Goal: Information Seeking & Learning: Check status

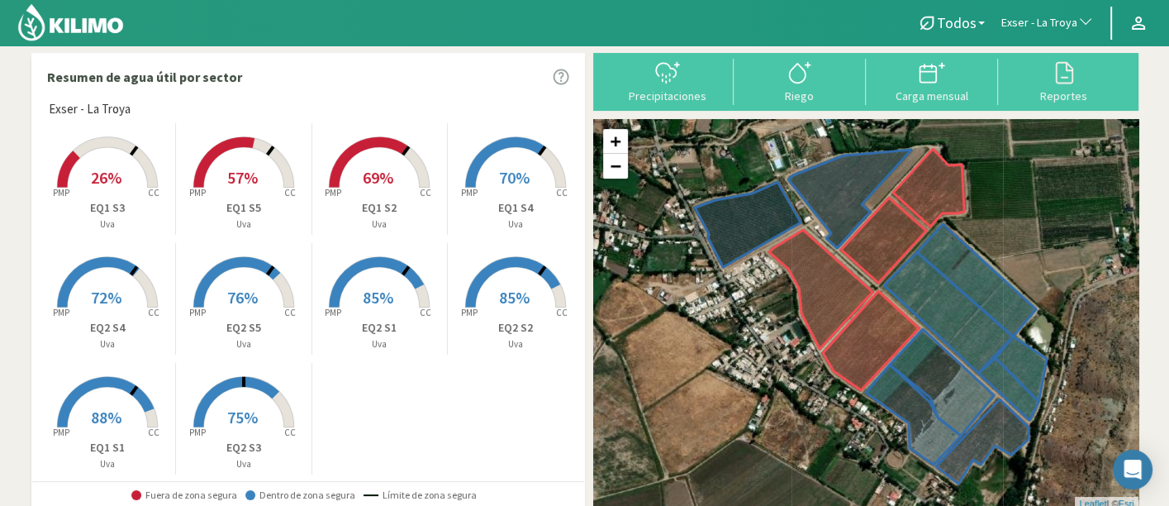
click at [240, 459] on p "Uva" at bounding box center [243, 464] width 135 height 14
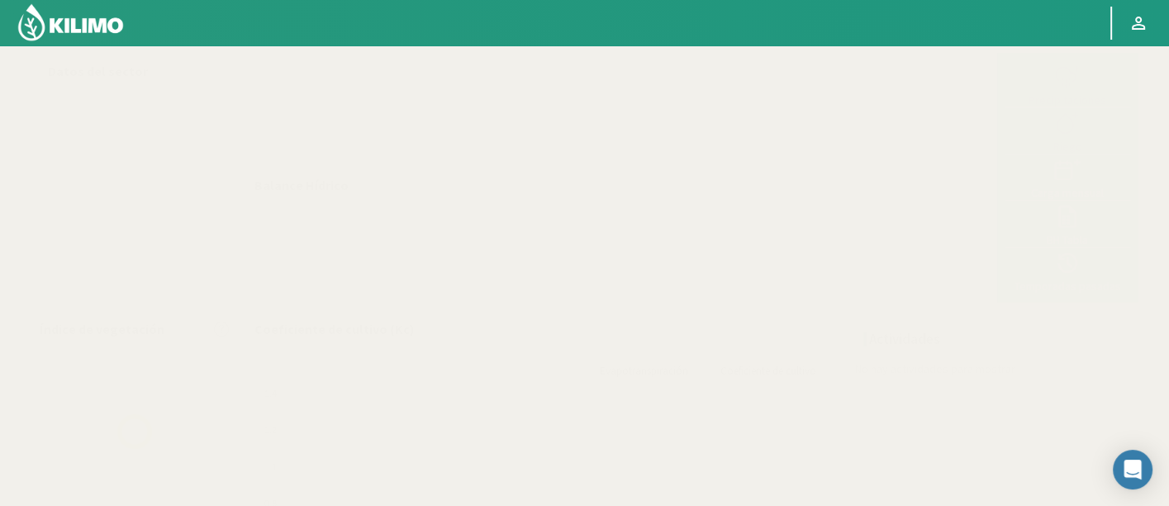
select select "86: Object"
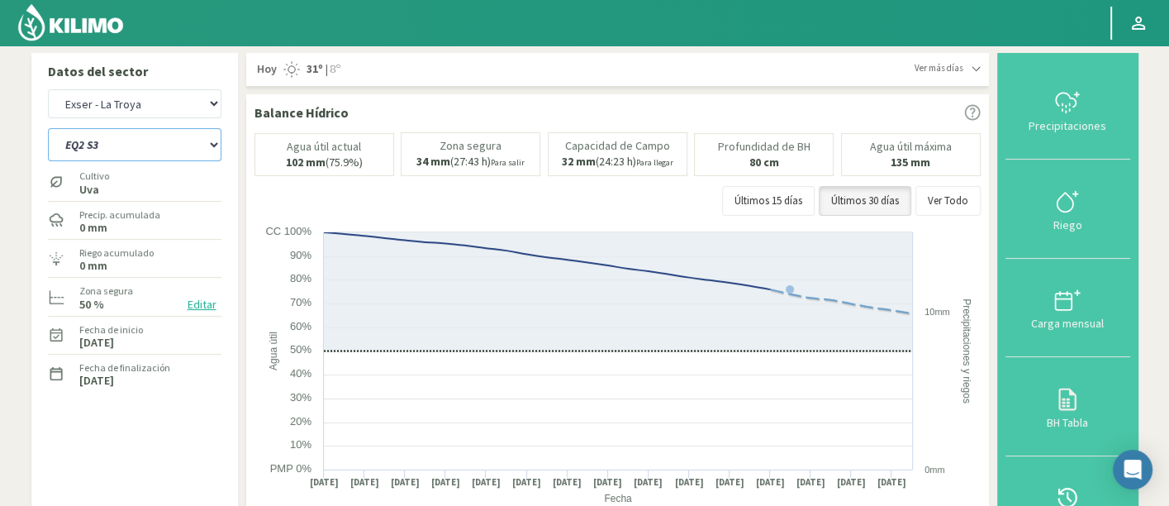
click at [182, 158] on select "EQ1 S1 EQ1 S2 EQ1 S3 EQ1 S4 EQ1 S5 EQ2 S1 EQ2 S2 EQ2 S3 EQ2 S4 EQ2 S5" at bounding box center [134, 144] width 173 height 33
click at [48, 128] on select "EQ1 S1 EQ1 S2 EQ1 S3 EQ1 S4 EQ1 S5 EQ2 S1 EQ2 S2 EQ2 S3 EQ2 S4 EQ2 S5" at bounding box center [134, 144] width 173 height 33
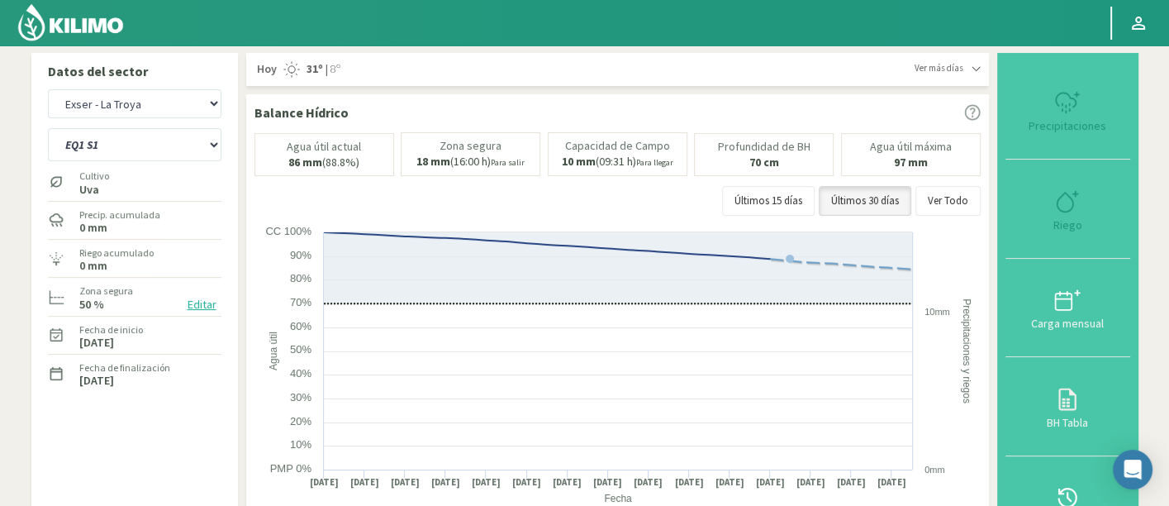
select select "7: Object"
select select "362: Object"
drag, startPoint x: 131, startPoint y: 135, endPoint x: 131, endPoint y: 146, distance: 11.6
click at [131, 135] on select "EQ1 S1 EQ1 S2 EQ1 S3 EQ1 S4 EQ1 S5 EQ2 S1 EQ2 S2 EQ2 S3 EQ2 S4 EQ2 S5" at bounding box center [134, 144] width 173 height 33
click at [48, 128] on select "EQ1 S1 EQ1 S2 EQ1 S3 EQ1 S4 EQ1 S5 EQ2 S1 EQ2 S2 EQ2 S3 EQ2 S4 EQ2 S5" at bounding box center [134, 144] width 173 height 33
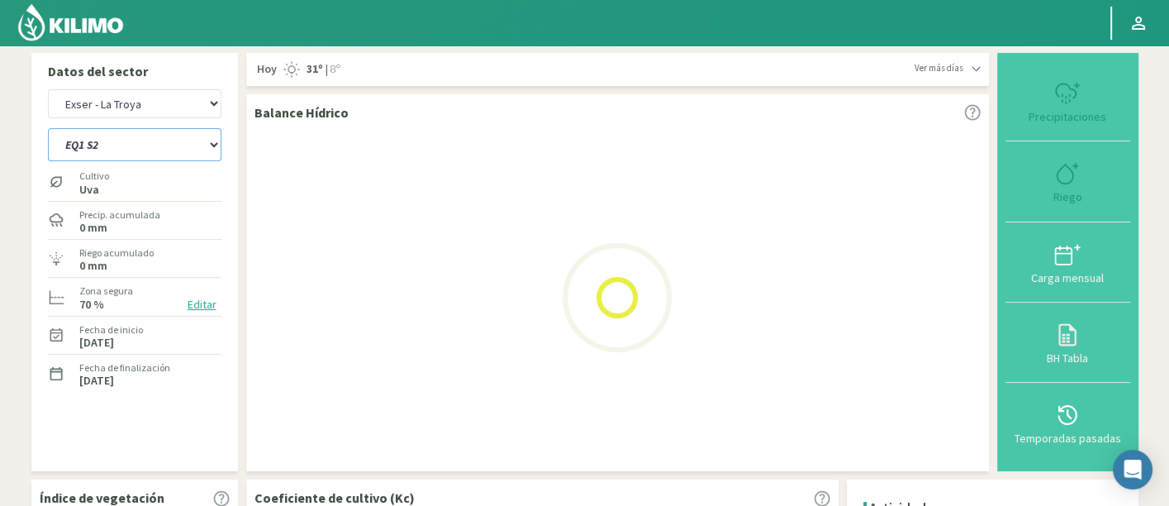
select select "10: Object"
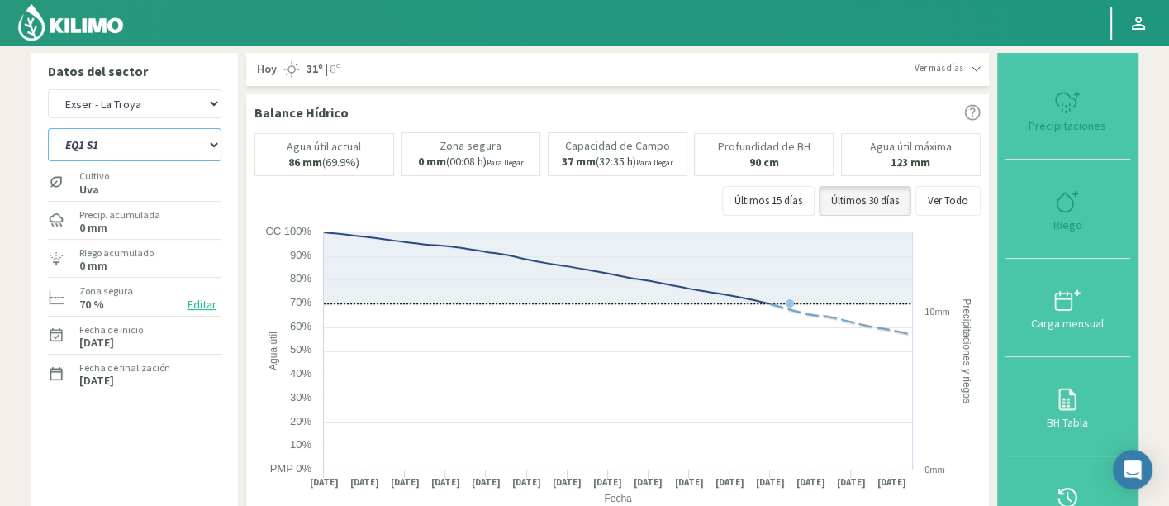
click at [103, 150] on select "EQ1 S1 EQ1 S2 EQ1 S3 EQ1 S4 EQ1 S5 EQ2 S1 EQ2 S2 EQ2 S3 EQ2 S4 EQ2 S5" at bounding box center [134, 144] width 173 height 33
select select "638: Object"
click at [48, 128] on select "EQ1 S1 EQ1 S2 EQ1 S3 EQ1 S4 EQ1 S5 EQ2 S1 EQ2 S2 EQ2 S3 EQ2 S4 EQ2 S5" at bounding box center [134, 144] width 173 height 33
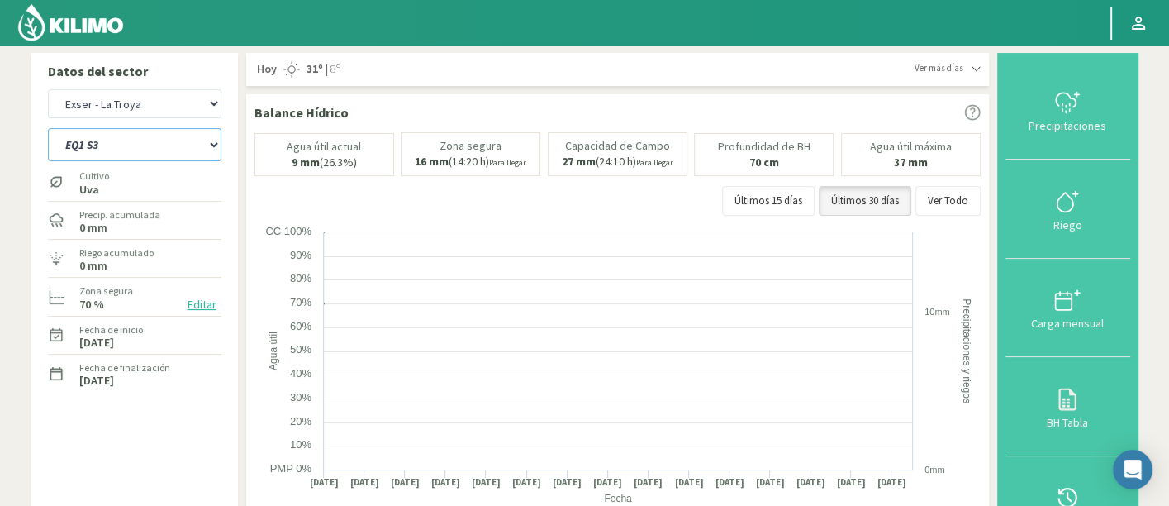
select select "21: Object"
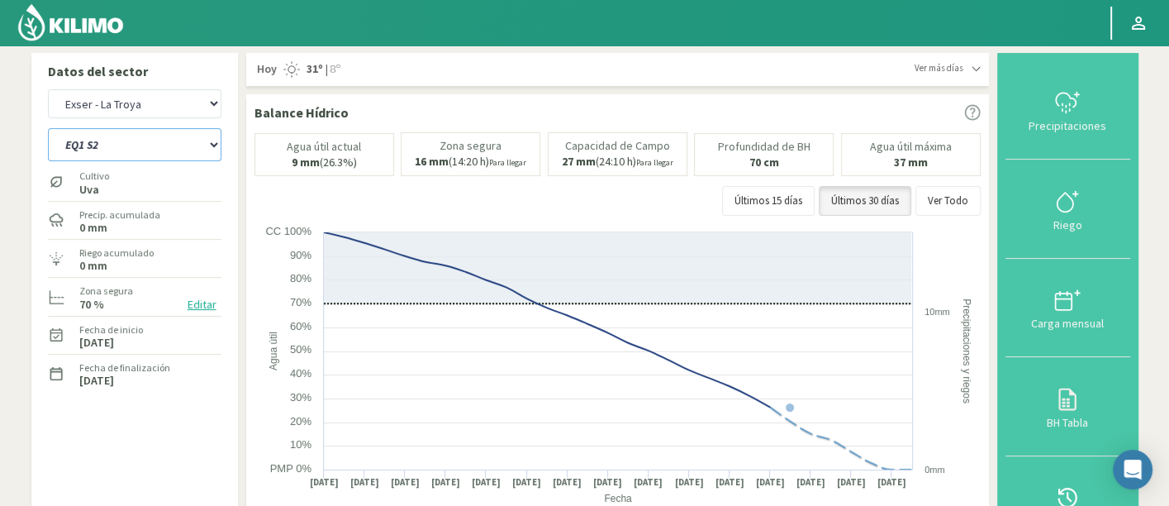
select select "914: Object"
click at [138, 147] on select "EQ1 S1 EQ1 S2 EQ1 S3 EQ1 S4 EQ1 S5 EQ2 S1 EQ2 S2 EQ2 S3 EQ2 S4 EQ2 S5" at bounding box center [134, 144] width 173 height 33
click at [102, 120] on div "Agr. Huertos de Chocalan Agrícola Bakia Agrícola Bakia - IC Agrícola Exser - Ca…" at bounding box center [134, 103] width 173 height 37
click at [112, 138] on select "EQ1 S1 EQ1 S2 EQ1 S3 EQ1 S4 EQ1 S5 EQ2 S1 EQ2 S2 EQ2 S3 EQ2 S4 EQ2 S5" at bounding box center [134, 144] width 173 height 33
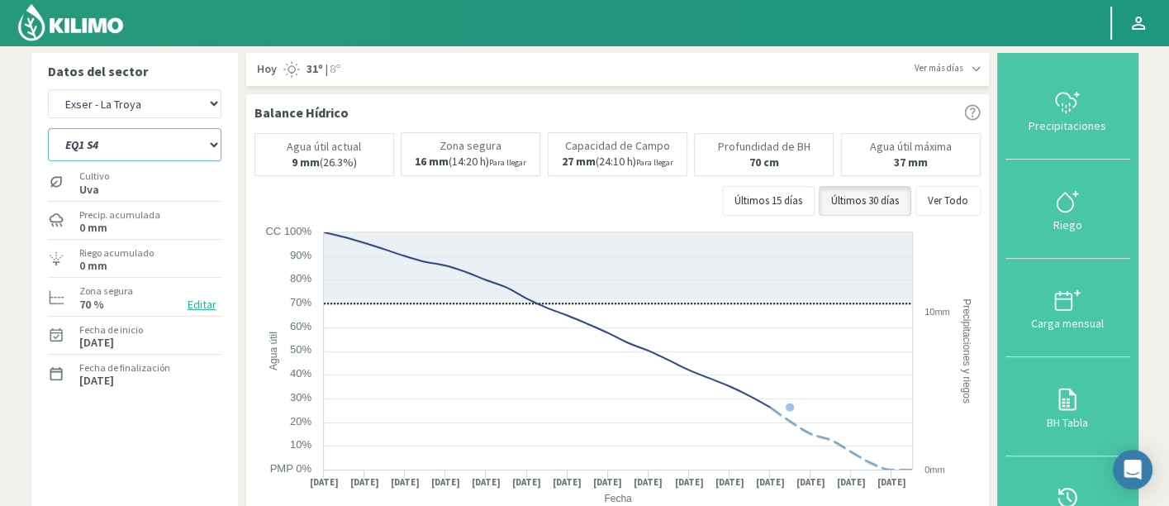
click at [48, 128] on select "EQ1 S1 EQ1 S2 EQ1 S3 EQ1 S4 EQ1 S5 EQ2 S1 EQ2 S2 EQ2 S3 EQ2 S4 EQ2 S5" at bounding box center [134, 144] width 173 height 33
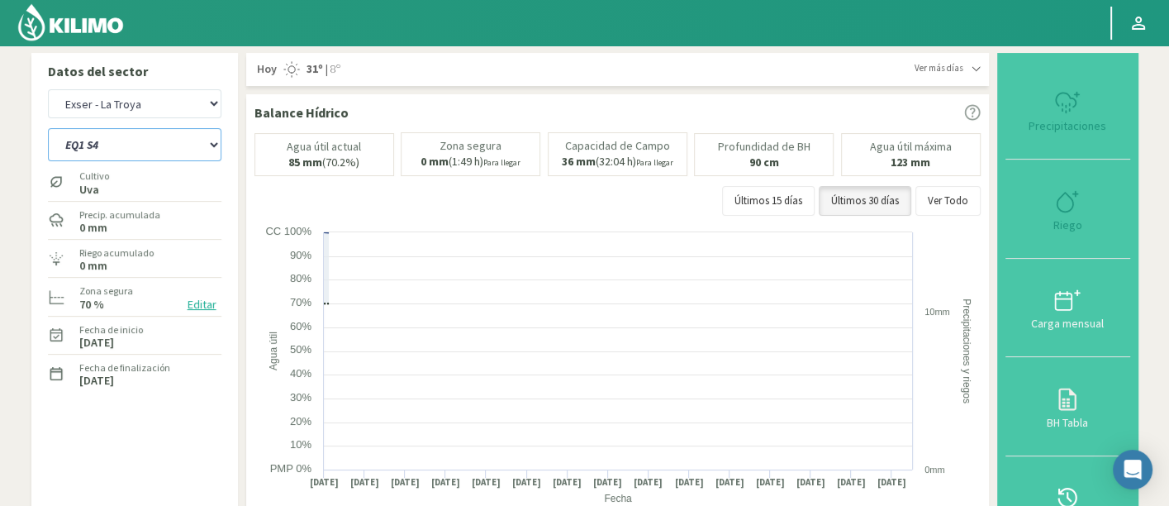
select select "32: Object"
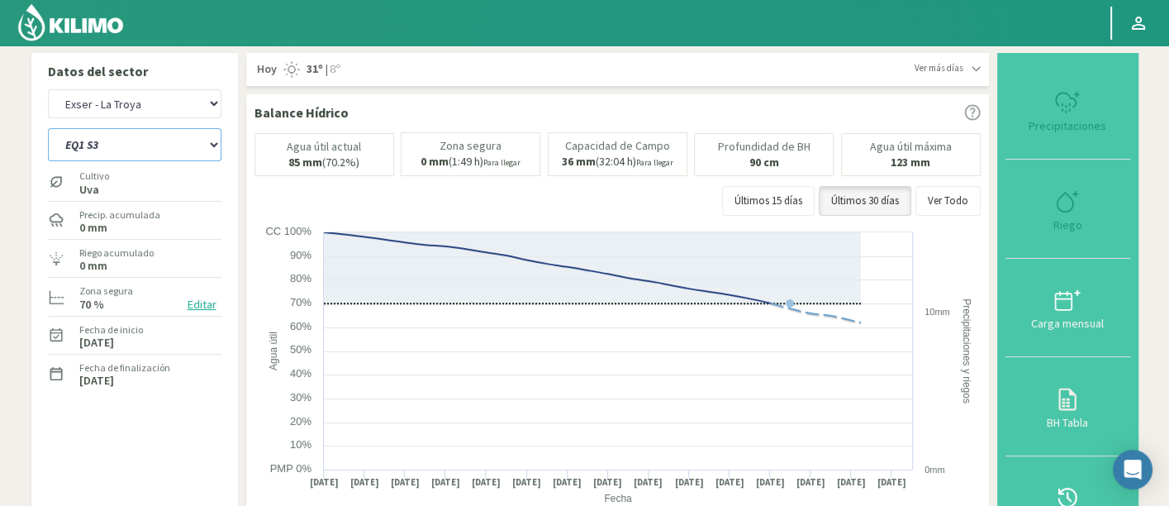
select select "1190: Object"
click at [155, 147] on select "EQ1 S1 EQ1 S2 EQ1 S3 EQ1 S4 EQ1 S5 EQ2 S1 EQ2 S2 EQ2 S3 EQ2 S4 EQ2 S5" at bounding box center [134, 144] width 173 height 33
click at [48, 128] on select "EQ1 S1 EQ1 S2 EQ1 S3 EQ1 S4 EQ1 S5 EQ2 S1 EQ2 S2 EQ2 S3 EQ2 S4 EQ2 S5" at bounding box center [134, 144] width 173 height 33
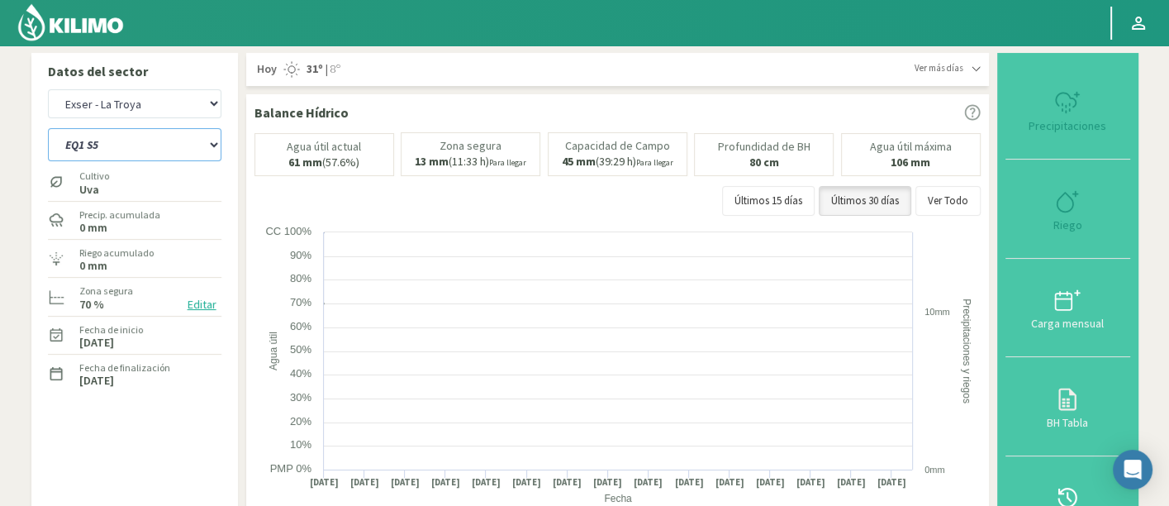
select select "43: Object"
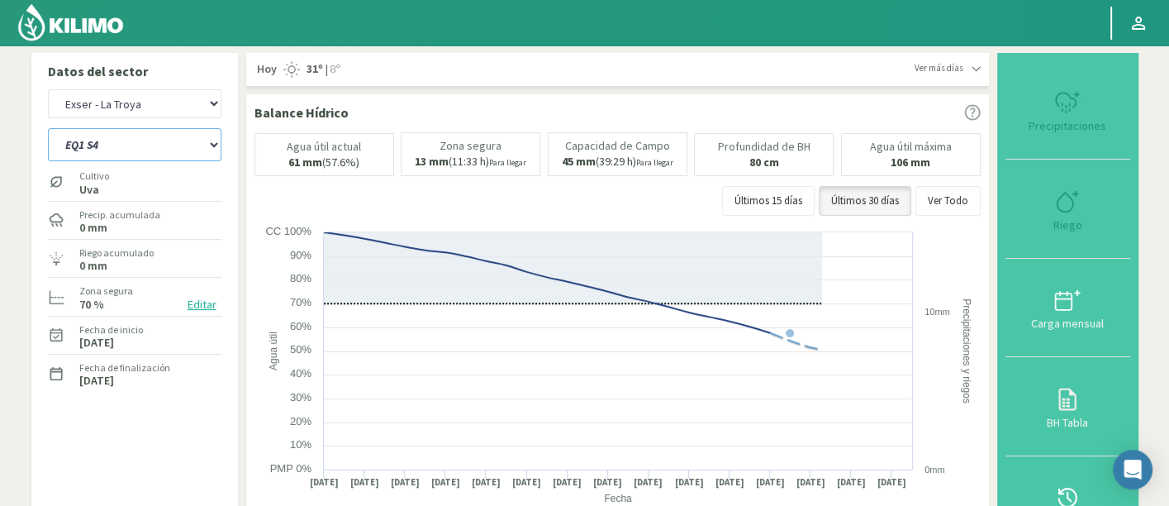
click at [144, 150] on select "EQ1 S1 EQ1 S2 EQ1 S3 EQ1 S4 EQ1 S5 EQ2 S1 EQ2 S2 EQ2 S3 EQ2 S4 EQ2 S5" at bounding box center [134, 144] width 173 height 33
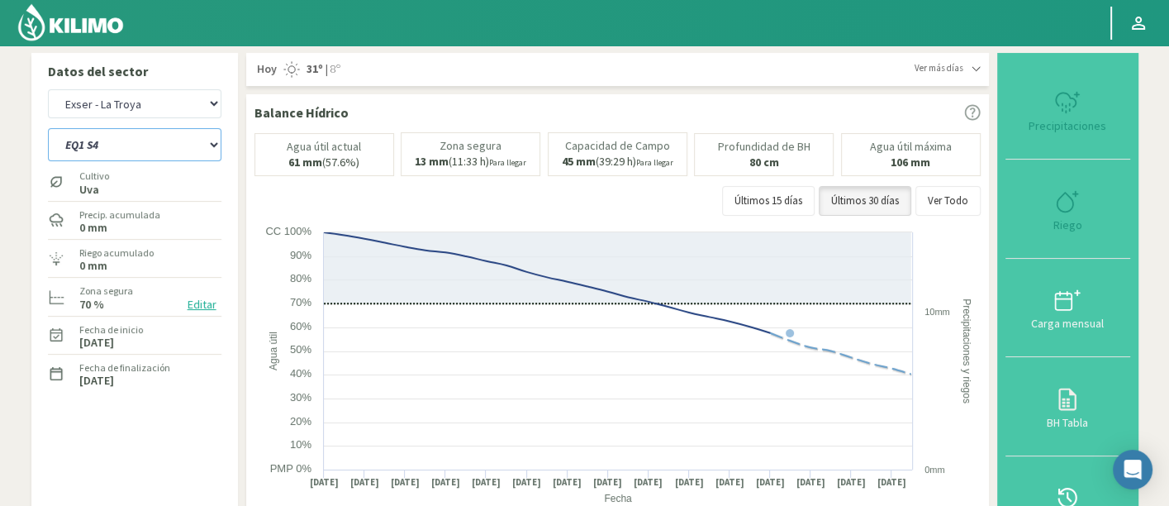
select select "1466: Object"
click at [48, 128] on select "EQ1 S1 EQ1 S2 EQ1 S3 EQ1 S4 EQ1 S5 EQ2 S1 EQ2 S2 EQ2 S3 EQ2 S4 EQ2 S5" at bounding box center [134, 144] width 173 height 33
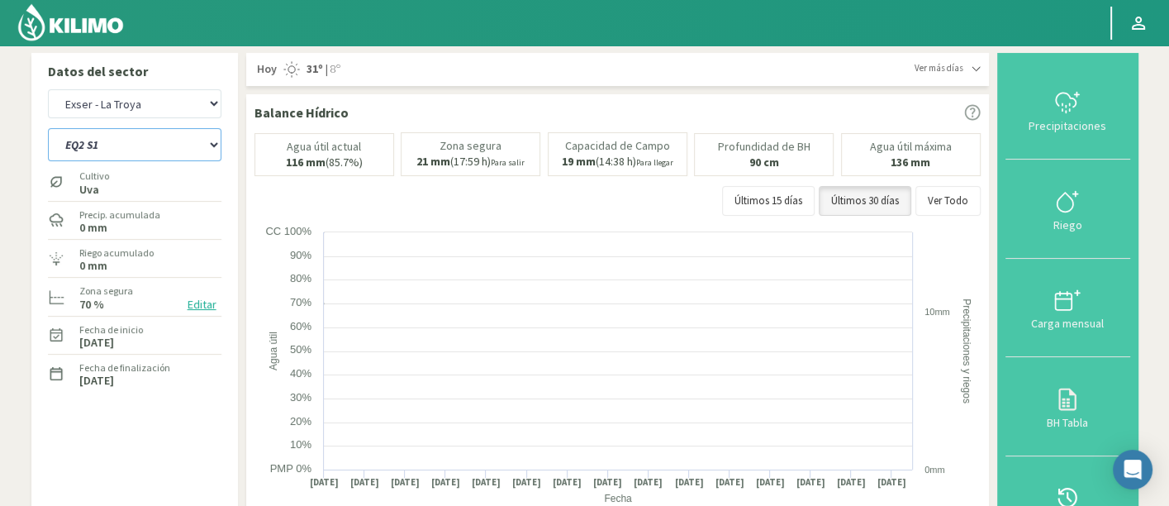
select select "54: Object"
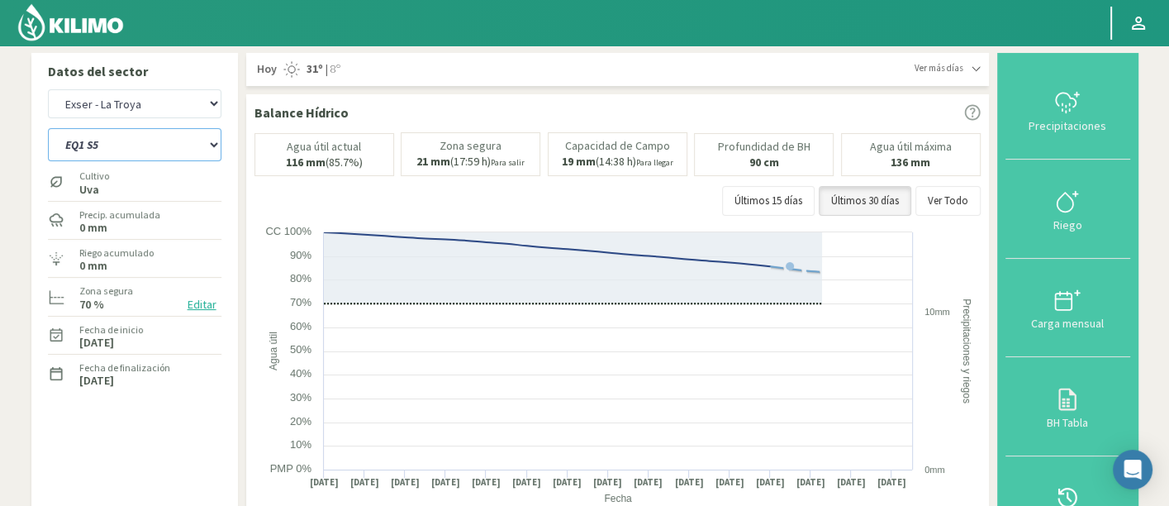
click at [138, 139] on select "EQ1 S1 EQ1 S2 EQ1 S3 EQ1 S4 EQ1 S5 EQ2 S1 EQ2 S2 EQ2 S3 EQ2 S4 EQ2 S5" at bounding box center [134, 144] width 173 height 33
select select "1742: Object"
click at [48, 128] on select "EQ1 S1 EQ1 S2 EQ1 S3 EQ1 S4 EQ1 S5 EQ2 S1 EQ2 S2 EQ2 S3 EQ2 S4 EQ2 S5" at bounding box center [134, 144] width 173 height 33
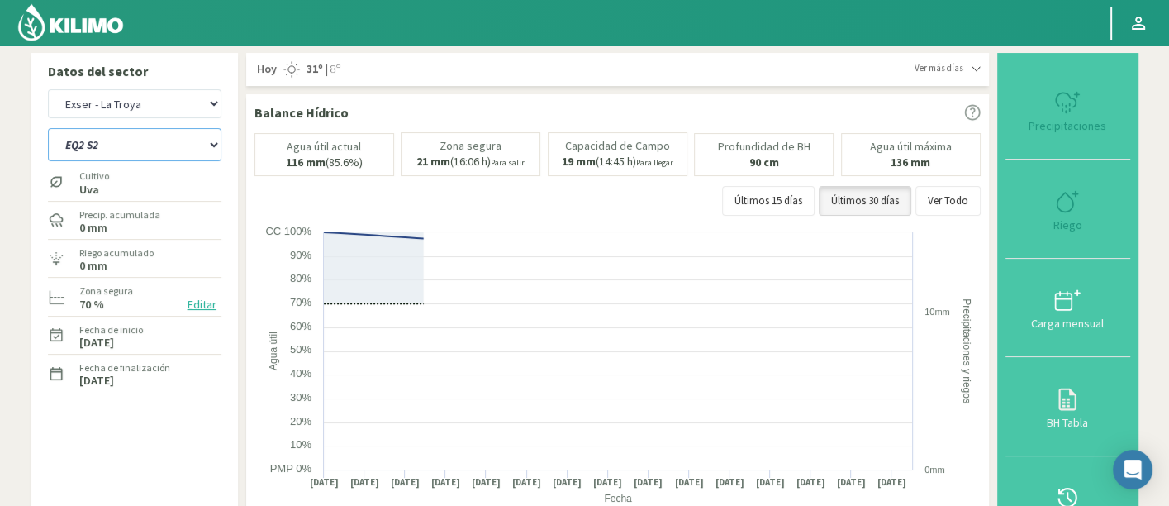
select select "65: Object"
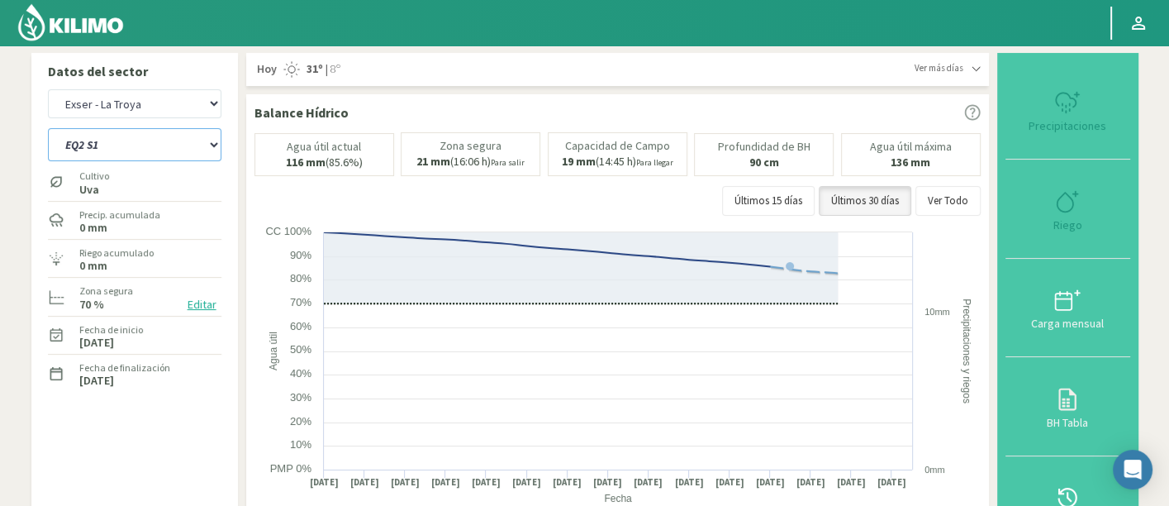
click at [116, 148] on select "EQ1 S1 EQ1 S2 EQ1 S3 EQ1 S4 EQ1 S5 EQ2 S1 EQ2 S2 EQ2 S3 EQ2 S4 EQ2 S5" at bounding box center [134, 144] width 173 height 33
select select "2018: Object"
click at [48, 128] on select "EQ1 S1 EQ1 S2 EQ1 S3 EQ1 S4 EQ1 S5 EQ2 S1 EQ2 S2 EQ2 S3 EQ2 S4 EQ2 S5" at bounding box center [134, 144] width 173 height 33
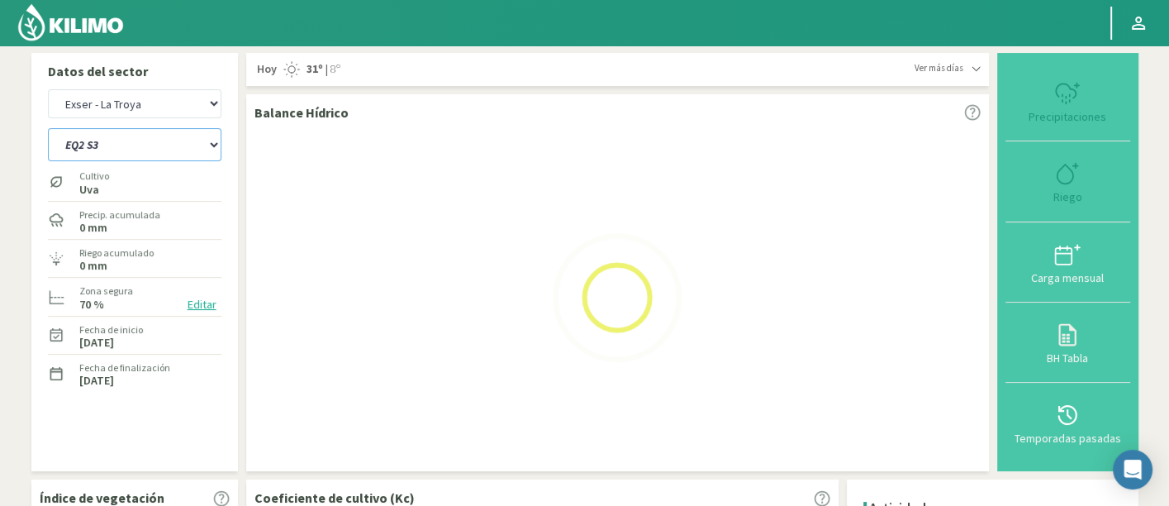
select select "76: Object"
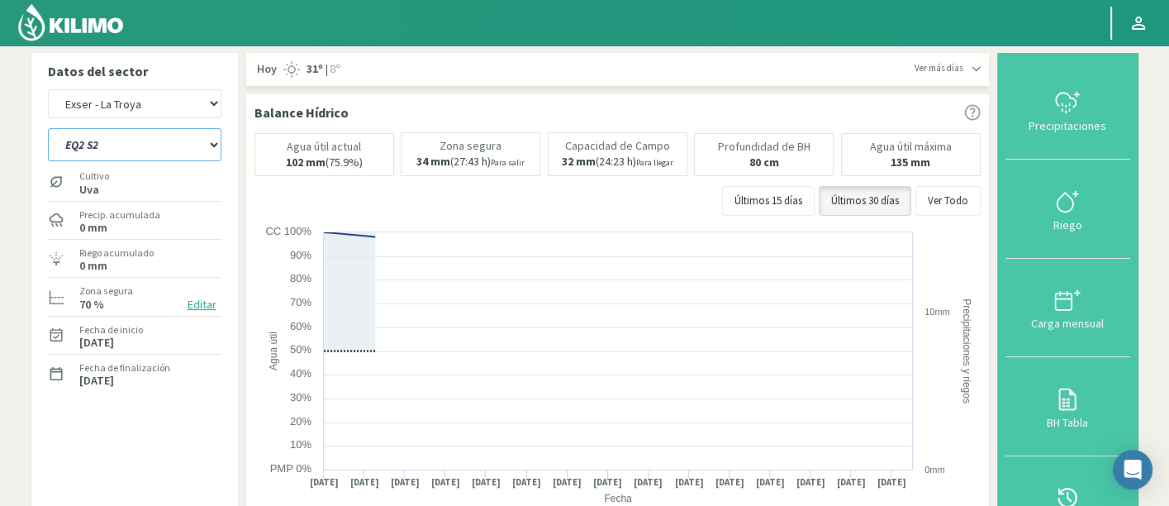
click at [121, 153] on select "EQ1 S1 EQ1 S2 EQ1 S3 EQ1 S4 EQ1 S5 EQ2 S1 EQ2 S2 EQ2 S3 EQ2 S4 EQ2 S5" at bounding box center [134, 144] width 173 height 33
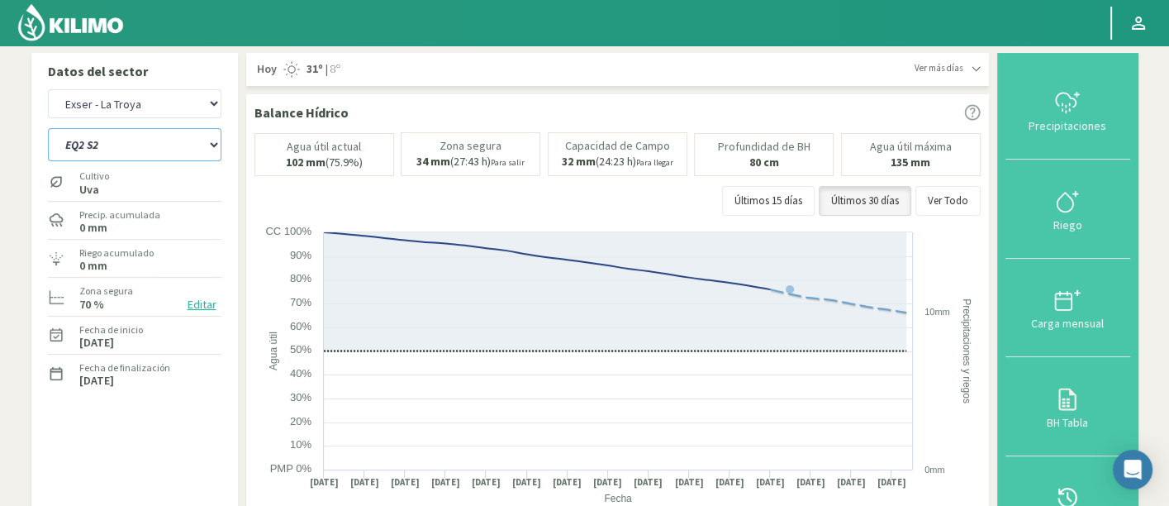
select select "2294: Object"
click at [48, 128] on select "EQ1 S1 EQ1 S2 EQ1 S3 EQ1 S4 EQ1 S5 EQ2 S1 EQ2 S2 EQ2 S3 EQ2 S4 EQ2 S5" at bounding box center [134, 144] width 173 height 33
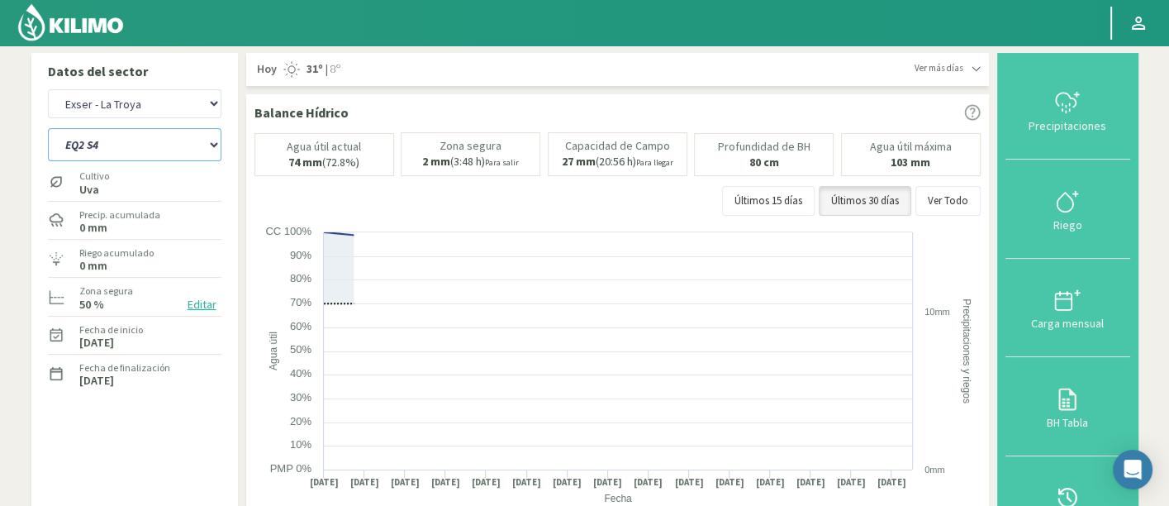
select select "87: Object"
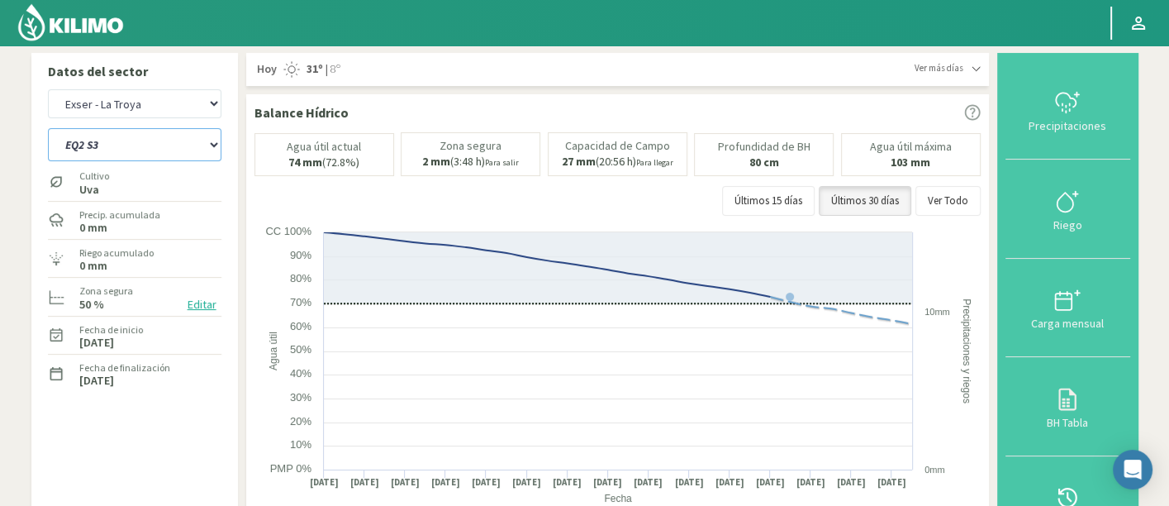
select select "2570: Object"
click at [172, 126] on div "EQ1 S1 EQ1 S2 EQ1 S3 EQ1 S4 EQ1 S5 EQ2 S1 EQ2 S2 EQ2 S3 EQ2 S4 EQ2 S5" at bounding box center [134, 142] width 173 height 41
click at [172, 138] on select "EQ1 S1 EQ1 S2 EQ1 S3 EQ1 S4 EQ1 S5 EQ2 S1 EQ2 S2 EQ2 S3 EQ2 S4 EQ2 S5" at bounding box center [134, 144] width 173 height 33
click at [48, 128] on select "EQ1 S1 EQ1 S2 EQ1 S3 EQ1 S4 EQ1 S5 EQ2 S1 EQ2 S2 EQ2 S3 EQ2 S4 EQ2 S5" at bounding box center [134, 144] width 173 height 33
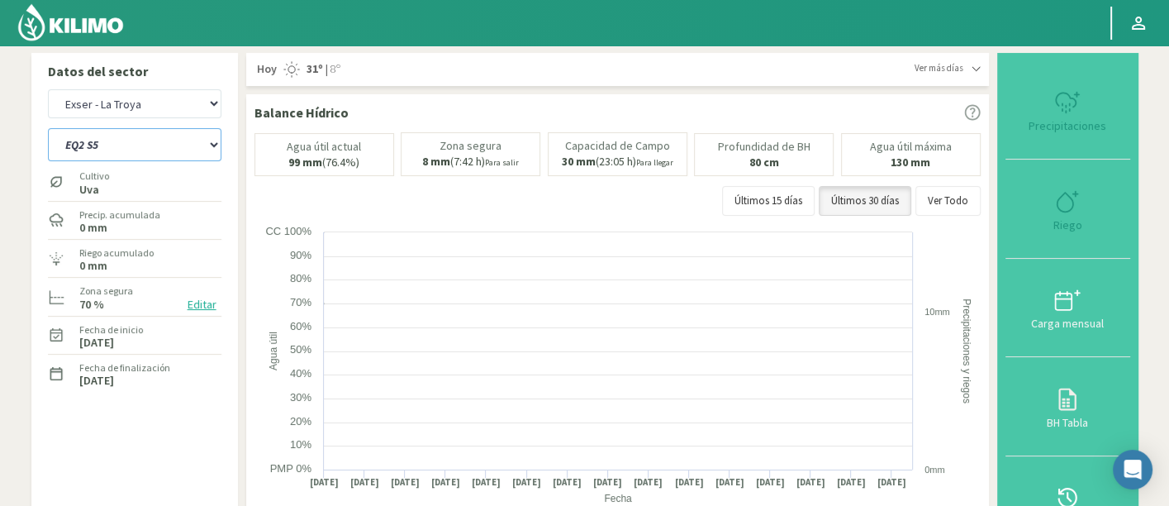
select select "98: Object"
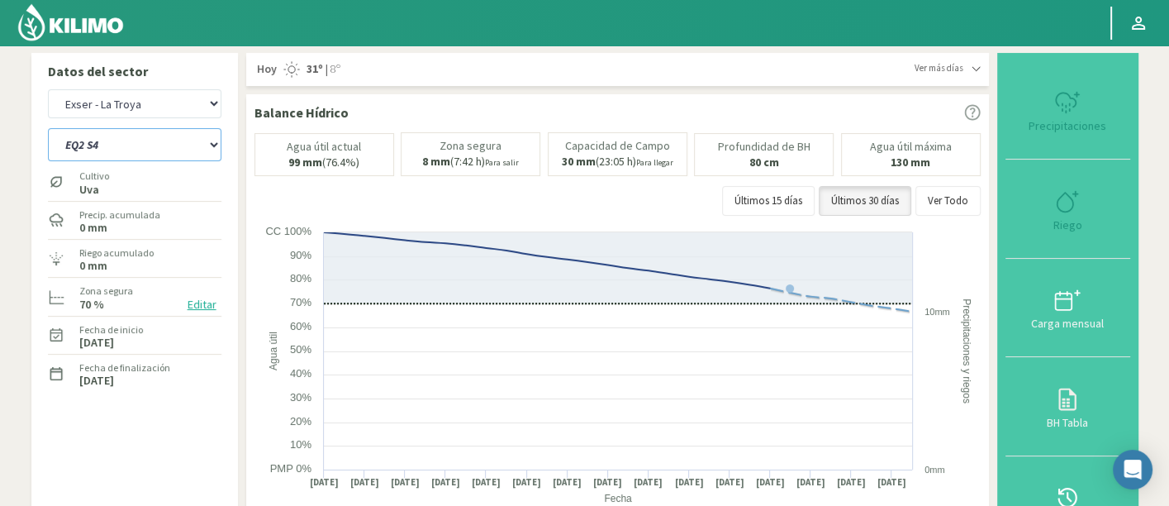
select select "2846: Object"
select select "109: Object"
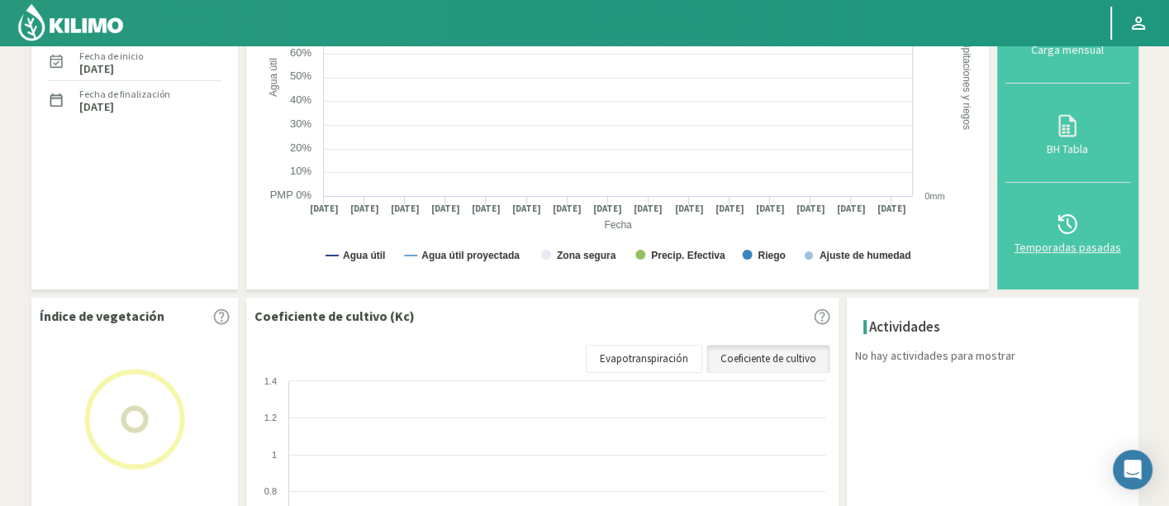
scroll to position [367, 0]
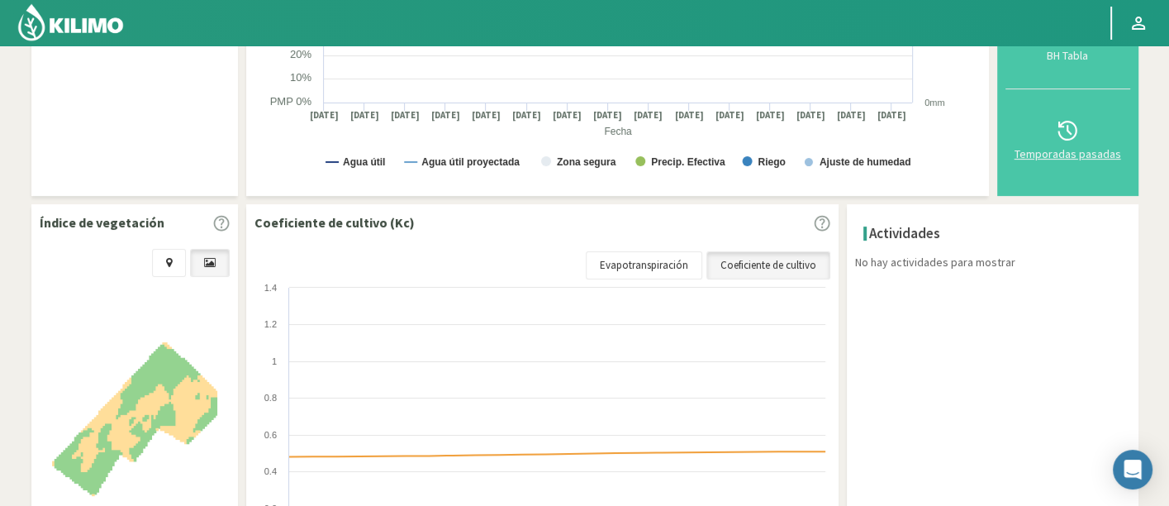
click at [1078, 129] on icon at bounding box center [1067, 130] width 26 height 26
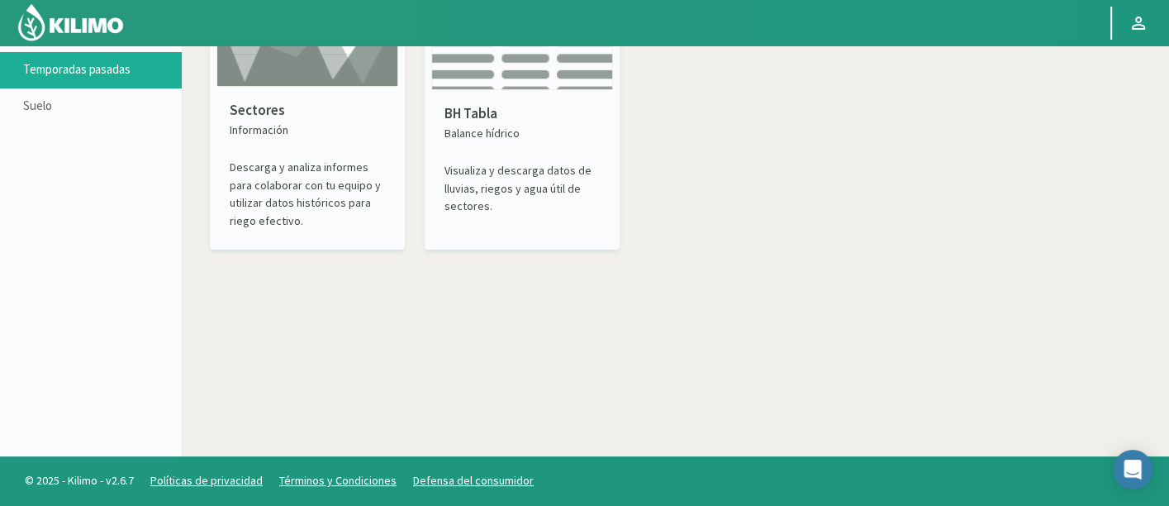
scroll to position [94, 0]
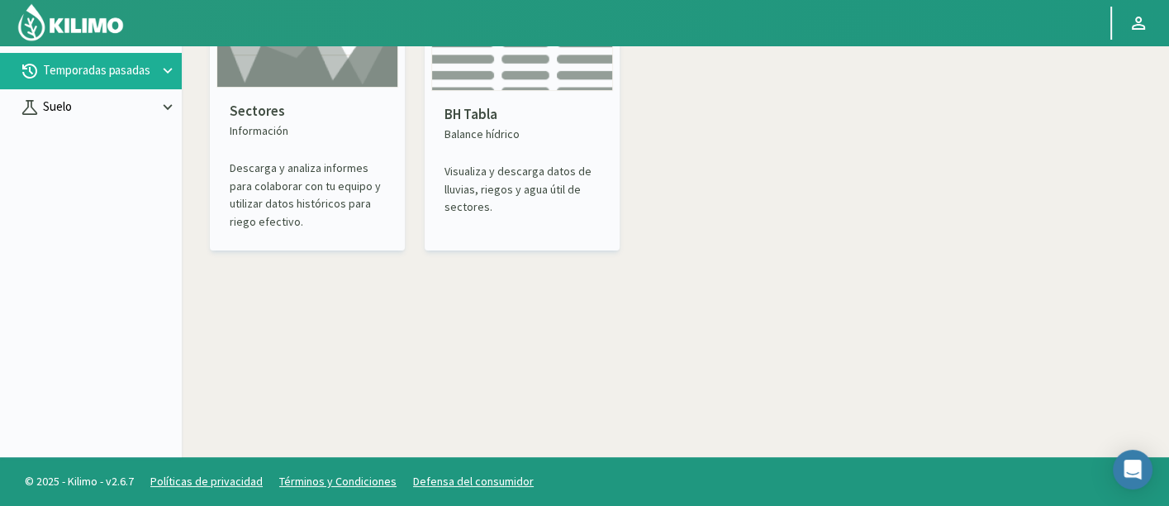
click at [113, 107] on p "Suelo" at bounding box center [99, 106] width 119 height 19
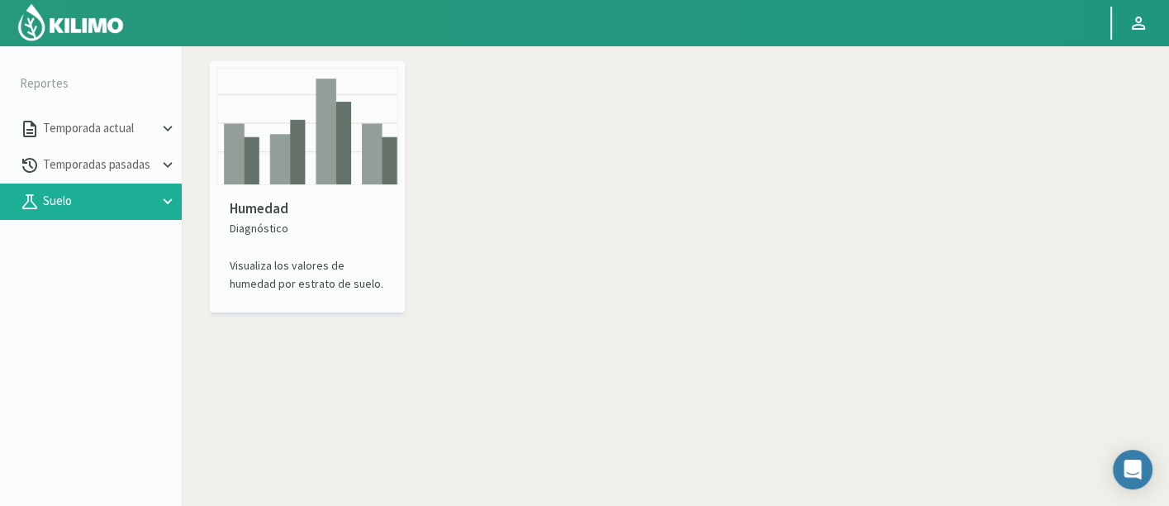
click at [375, 194] on div "Humedad Diagnóstico Visualiza los valores de humedad por estrato de suelo." at bounding box center [307, 245] width 182 height 121
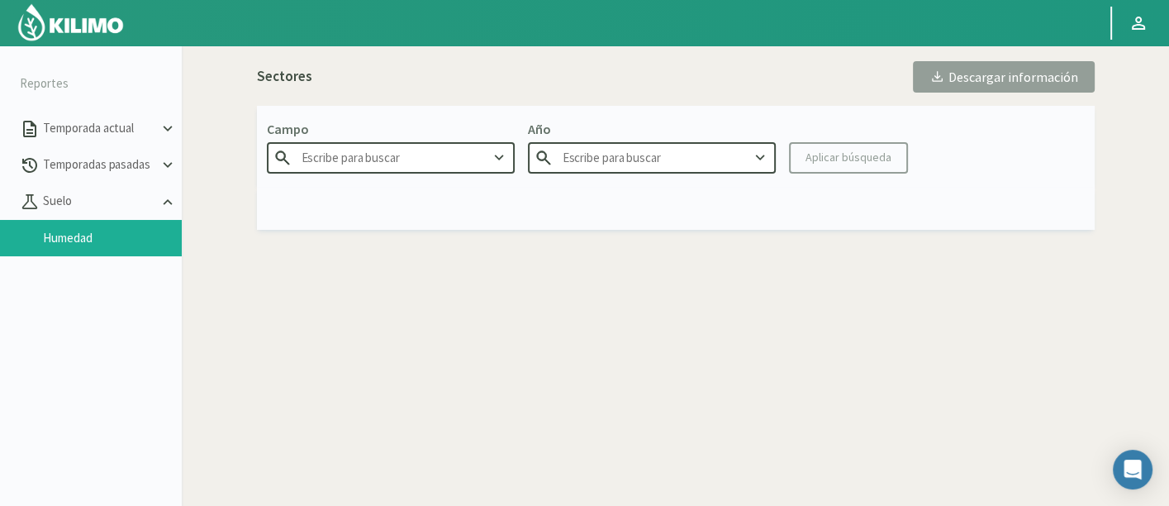
type input "Agr. Huertos de [GEOGRAPHIC_DATA]"
type input "2025"
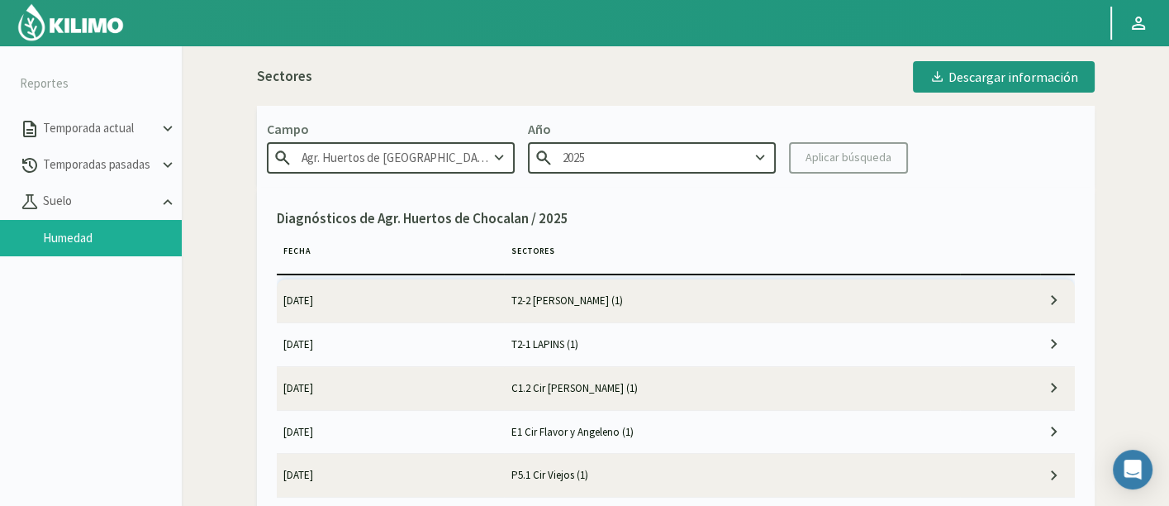
click at [449, 170] on input "Agr. Huertos de [GEOGRAPHIC_DATA]" at bounding box center [391, 157] width 248 height 31
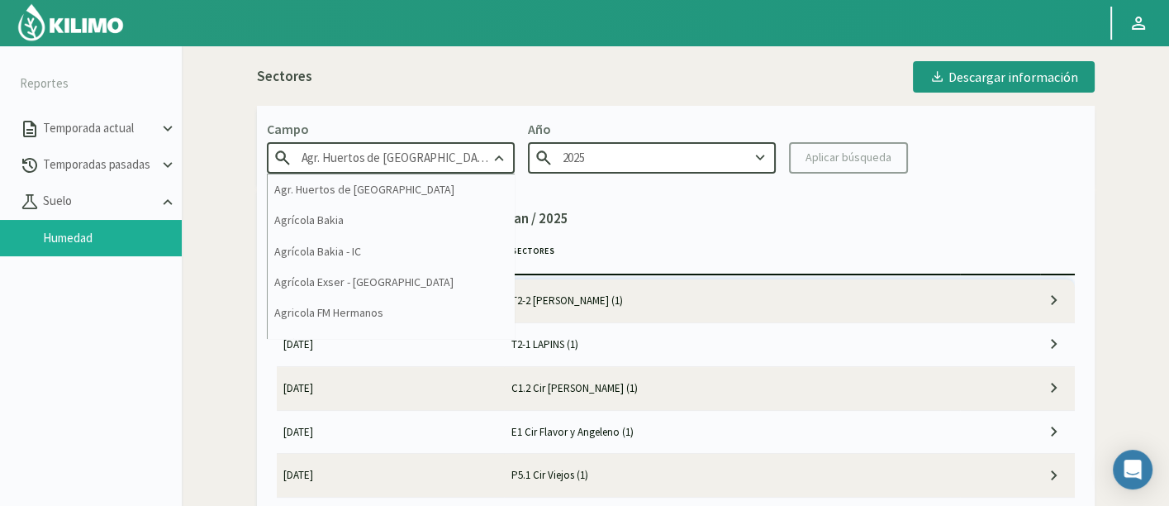
click at [444, 169] on input "Agr. Huertos de [GEOGRAPHIC_DATA]" at bounding box center [391, 157] width 248 height 31
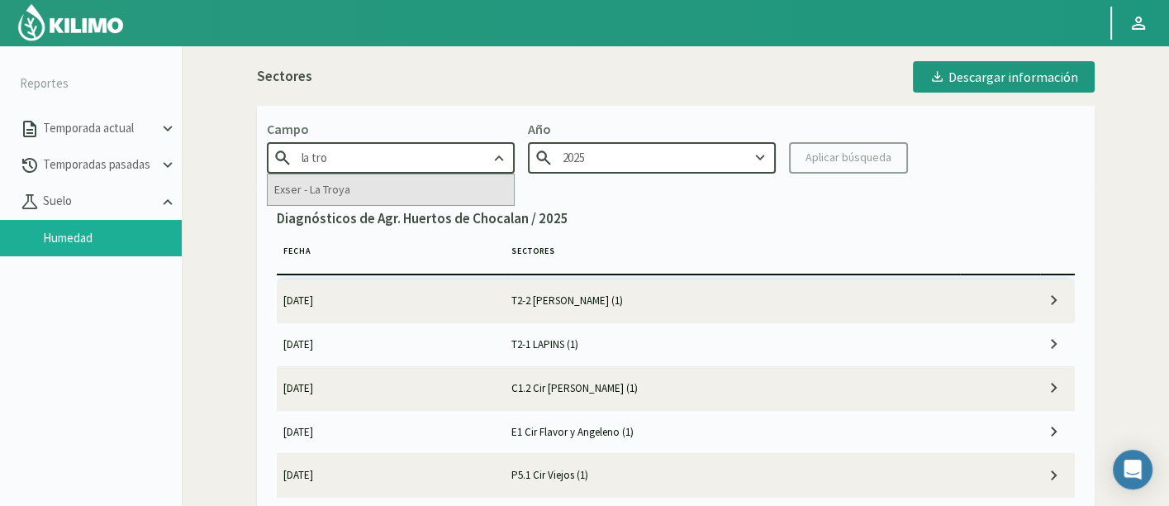
click at [438, 178] on div "Exser - La Troya" at bounding box center [391, 189] width 246 height 31
type input "Exser - La Troya"
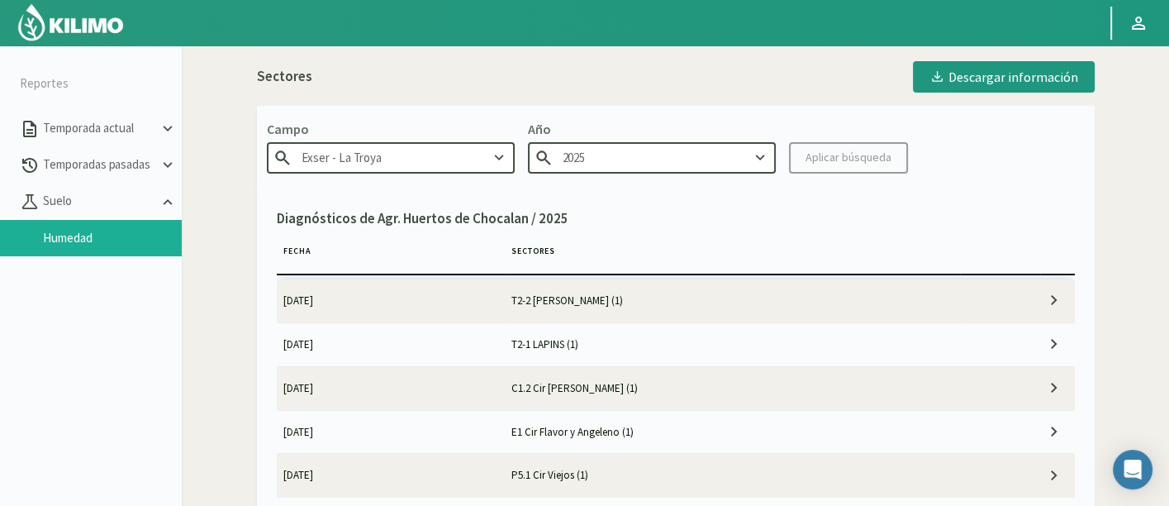
click at [824, 158] on kil-button "Aplicar búsqueda" at bounding box center [848, 157] width 119 height 31
click at [642, 159] on input "2025" at bounding box center [652, 157] width 248 height 31
click at [753, 157] on icon at bounding box center [760, 158] width 18 height 18
click at [808, 157] on div "Aplicar búsqueda" at bounding box center [848, 157] width 86 height 17
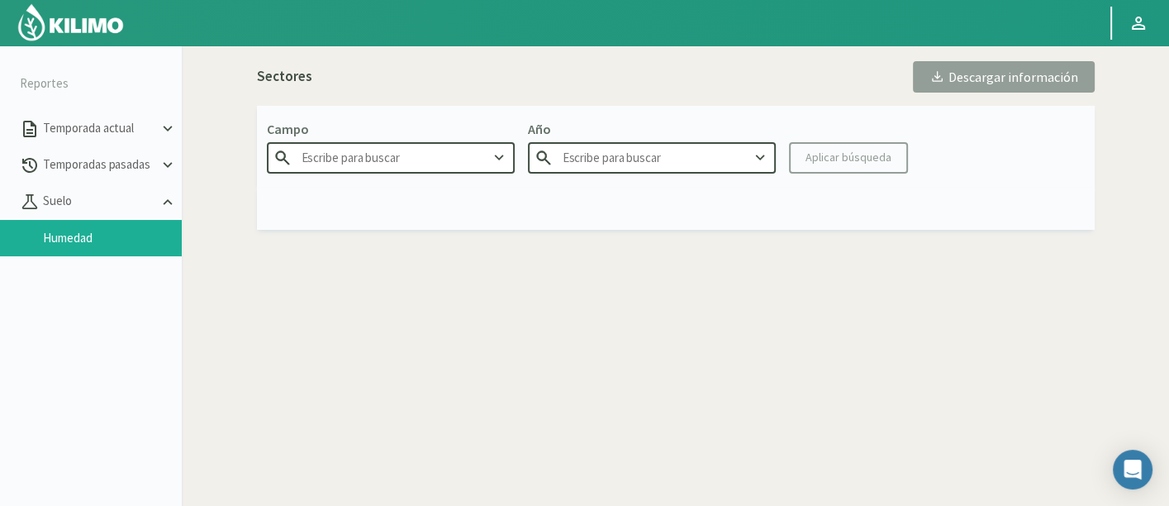
type input "Exser - La Troya"
type input "2025"
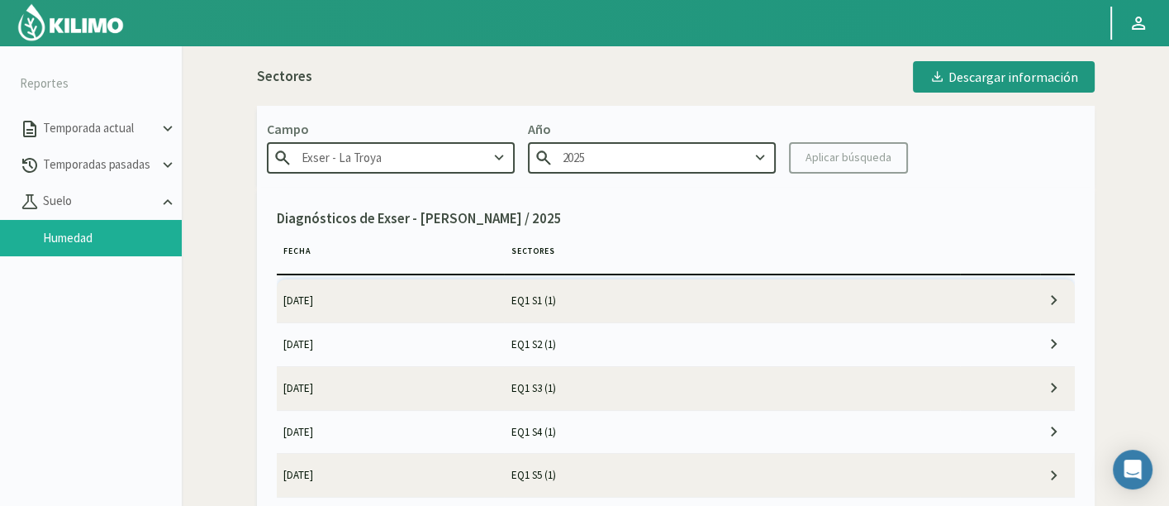
click at [557, 307] on td "EQ1 S1 (1)" at bounding box center [732, 300] width 456 height 43
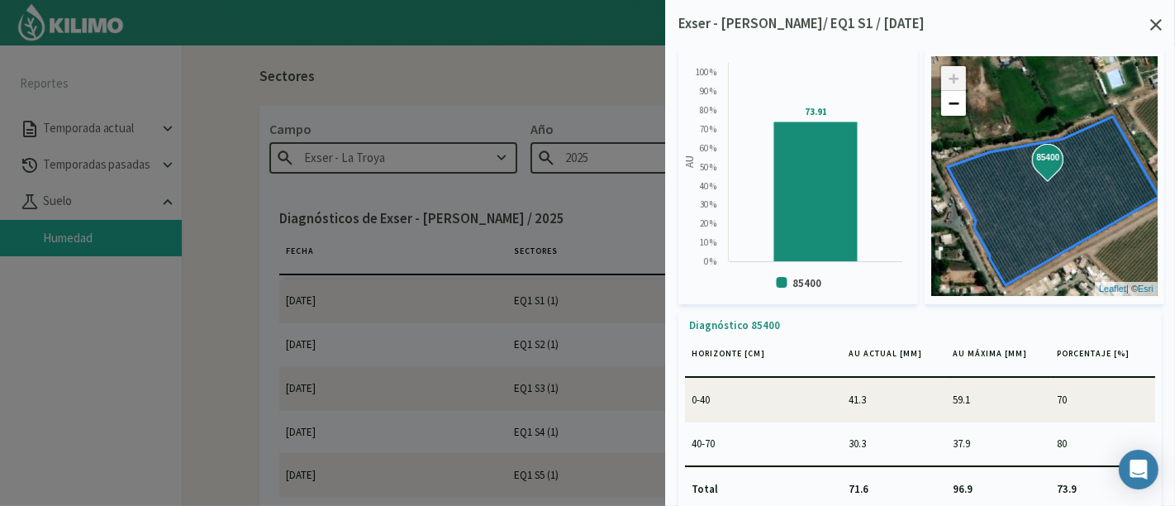
click at [1156, 24] on icon at bounding box center [1156, 25] width 12 height 12
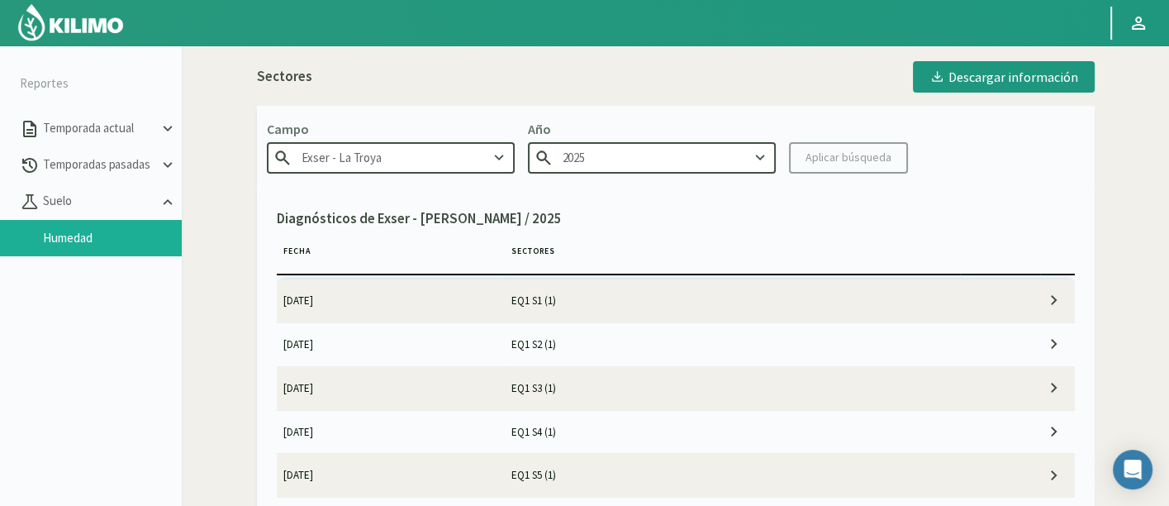
click at [491, 353] on td "23/09/2025" at bounding box center [391, 343] width 228 height 43
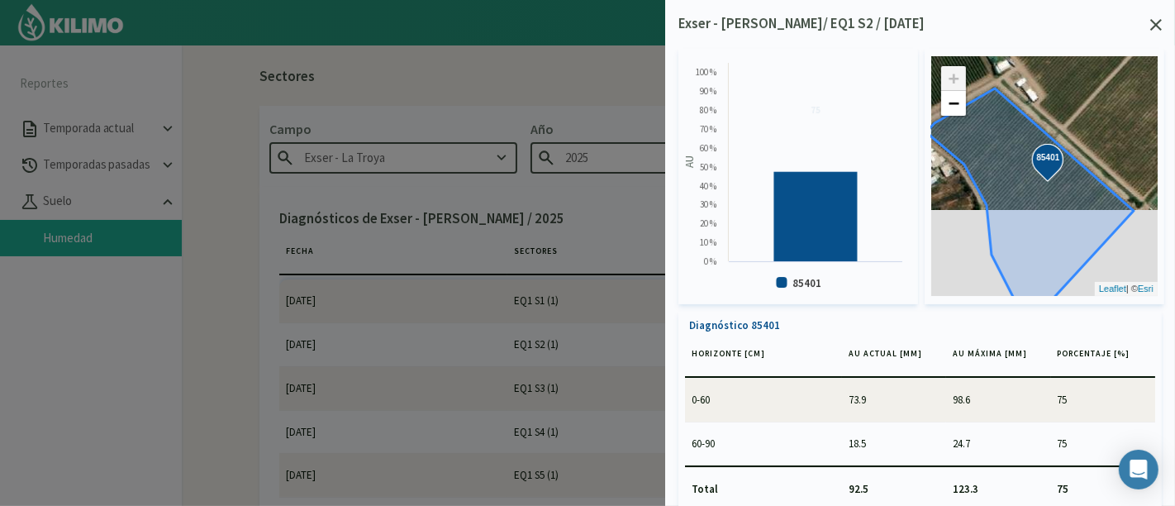
click at [1156, 26] on icon at bounding box center [1156, 25] width 12 height 12
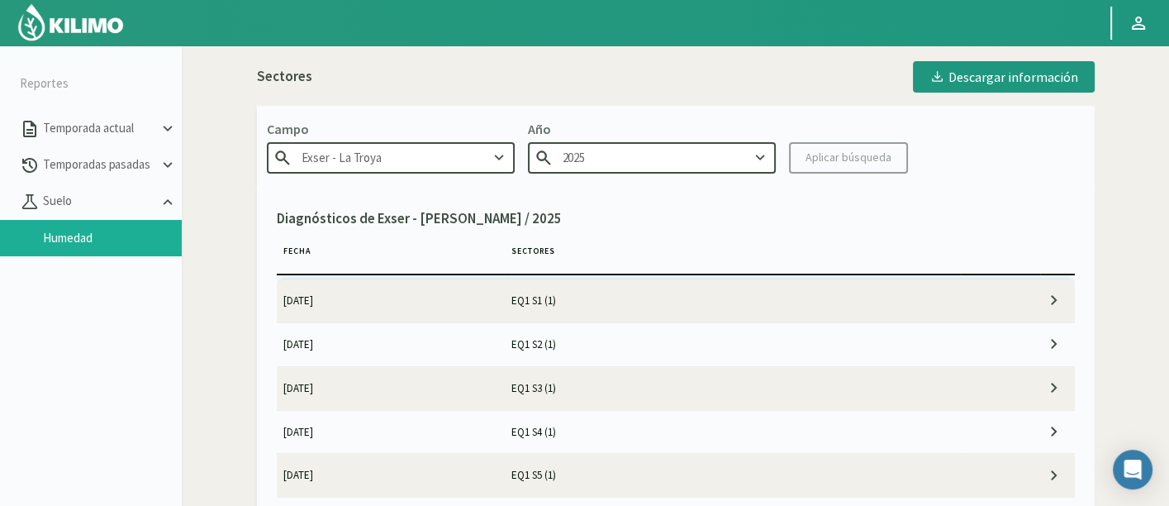
click at [670, 395] on td "EQ1 S3 (1)" at bounding box center [732, 387] width 456 height 43
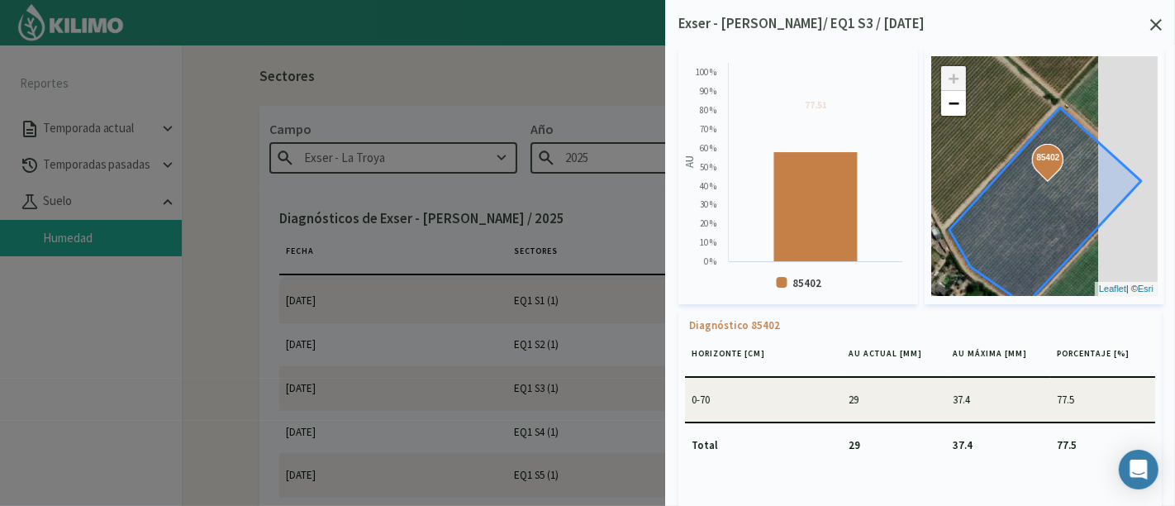
click at [1155, 26] on icon at bounding box center [1156, 25] width 12 height 12
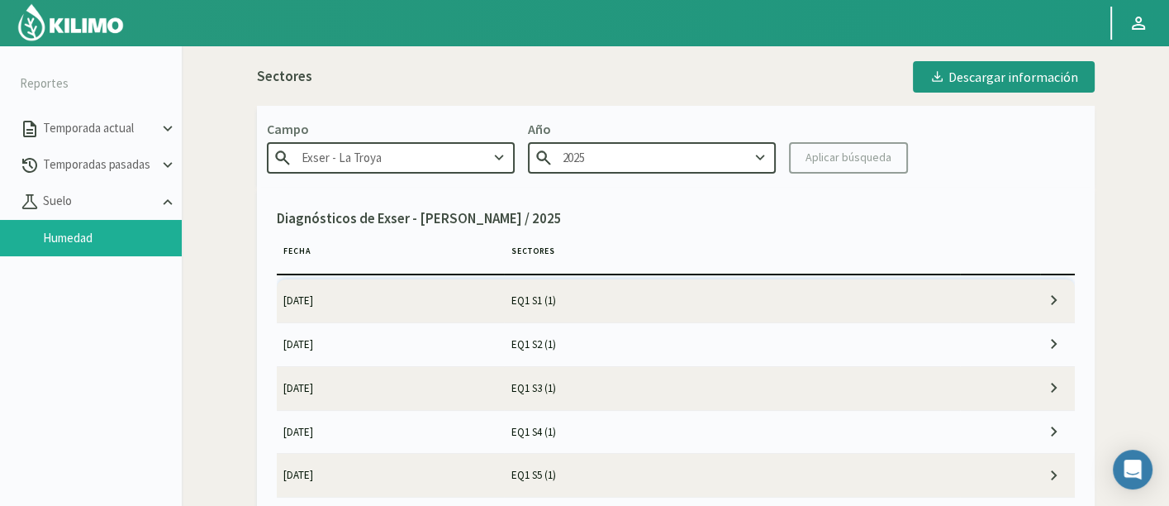
click at [724, 430] on td "EQ1 S4 (1)" at bounding box center [732, 431] width 456 height 43
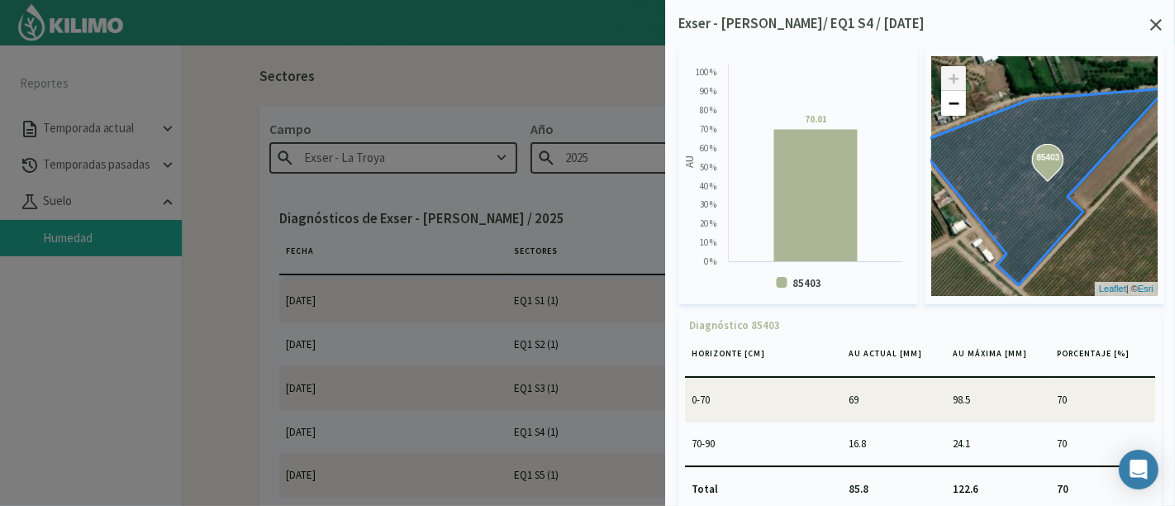
click at [1150, 24] on icon at bounding box center [1156, 25] width 12 height 12
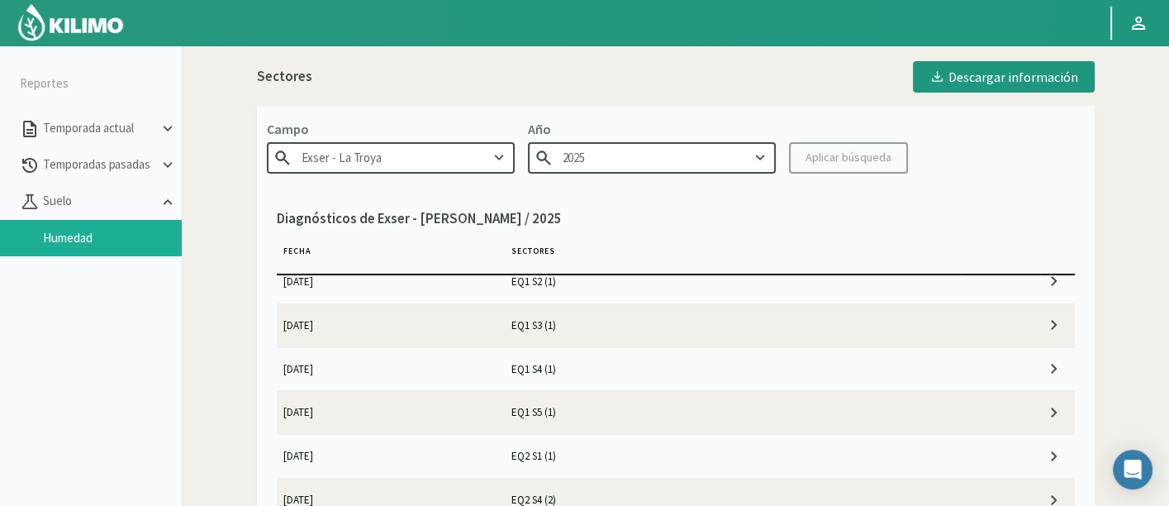
scroll to position [92, 0]
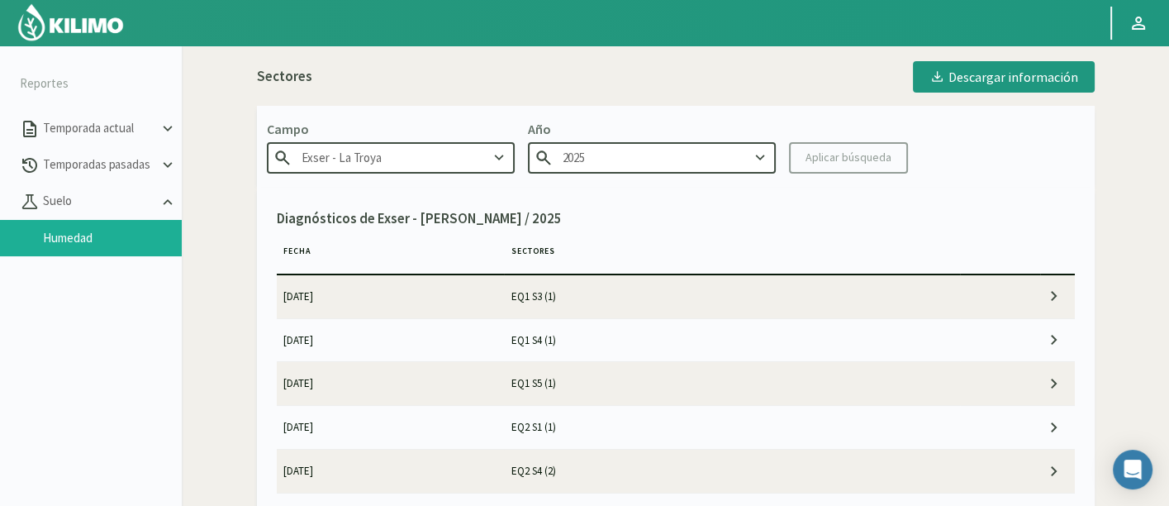
click at [673, 366] on td "EQ1 S5 (1)" at bounding box center [732, 383] width 456 height 43
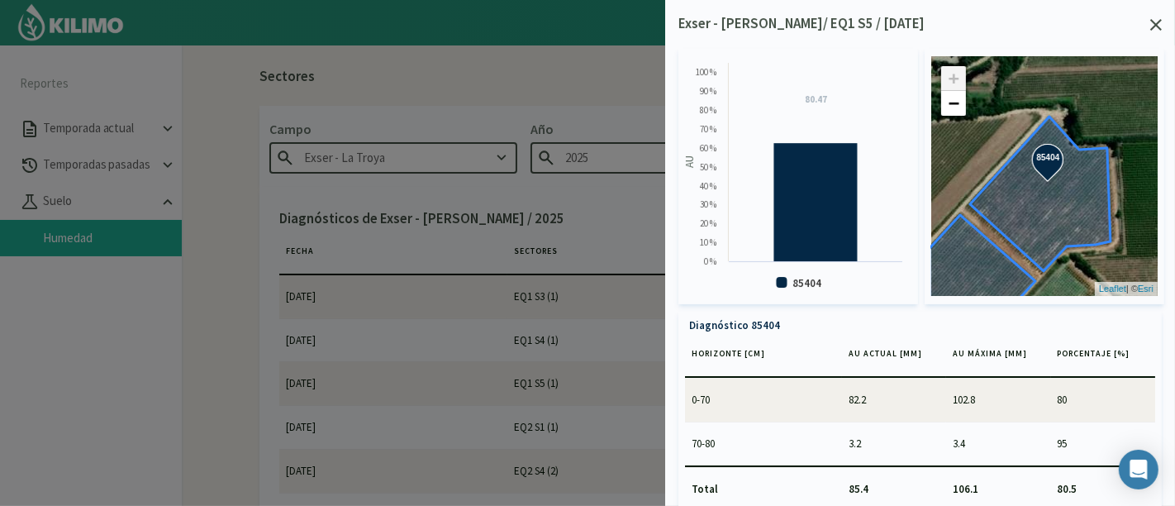
click at [1159, 21] on icon at bounding box center [1156, 25] width 12 height 12
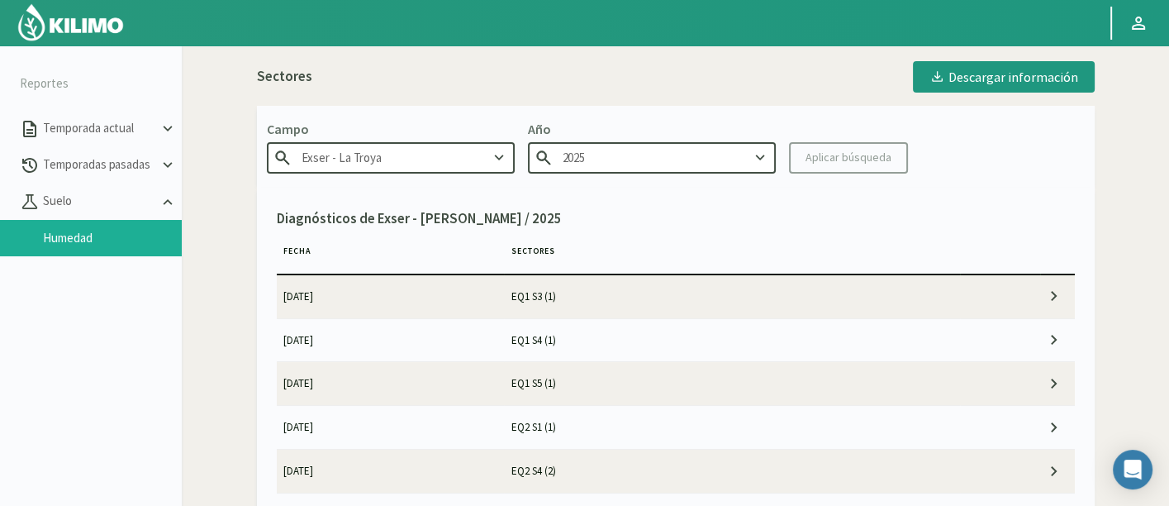
click at [507, 434] on td "EQ2 S1 (1)" at bounding box center [732, 427] width 456 height 43
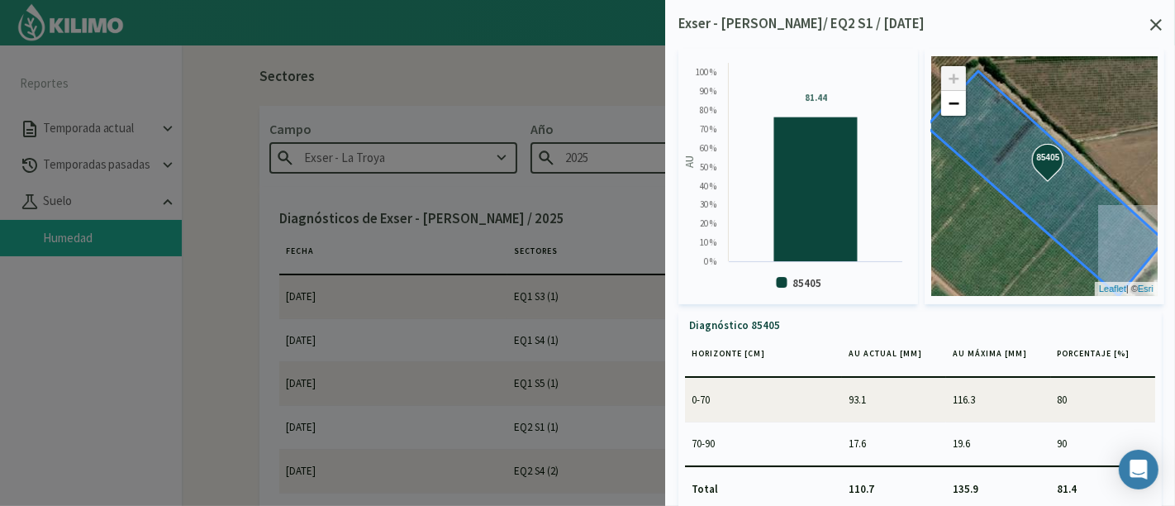
click at [1163, 17] on div "Exser - La Troya/ EQ2 S1 / 23/09/25 Created with Highcharts 9.2.2 AU 81.44 ​ 81…" at bounding box center [920, 253] width 510 height 506
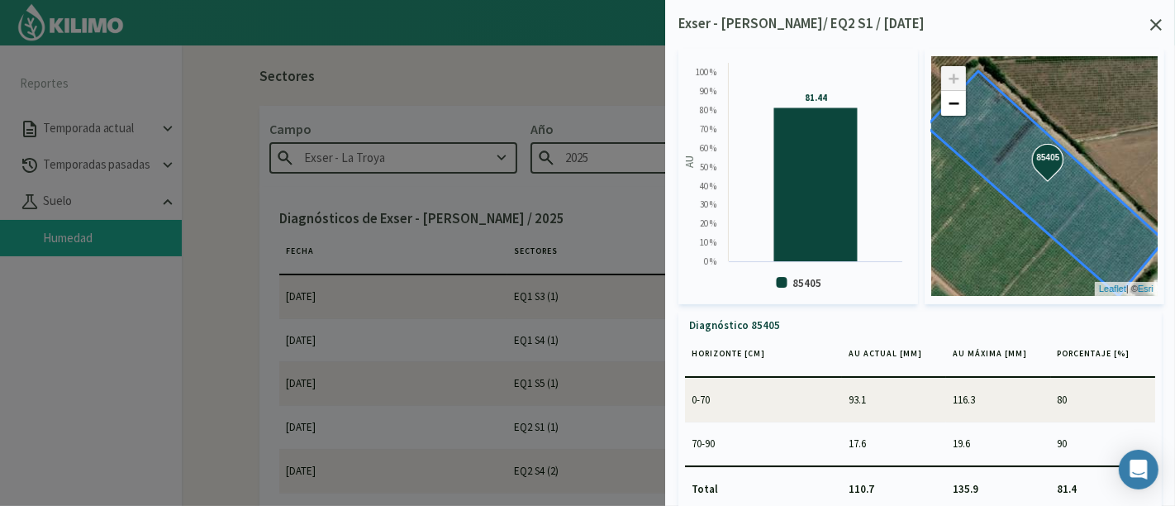
click at [1158, 17] on div "Exser - La Troya/ EQ2 S1 / 23/09/25 Created with Highcharts 9.2.2 AU 81.44 ​ 81…" at bounding box center [920, 253] width 510 height 506
click at [1151, 18] on div at bounding box center [1156, 24] width 12 height 12
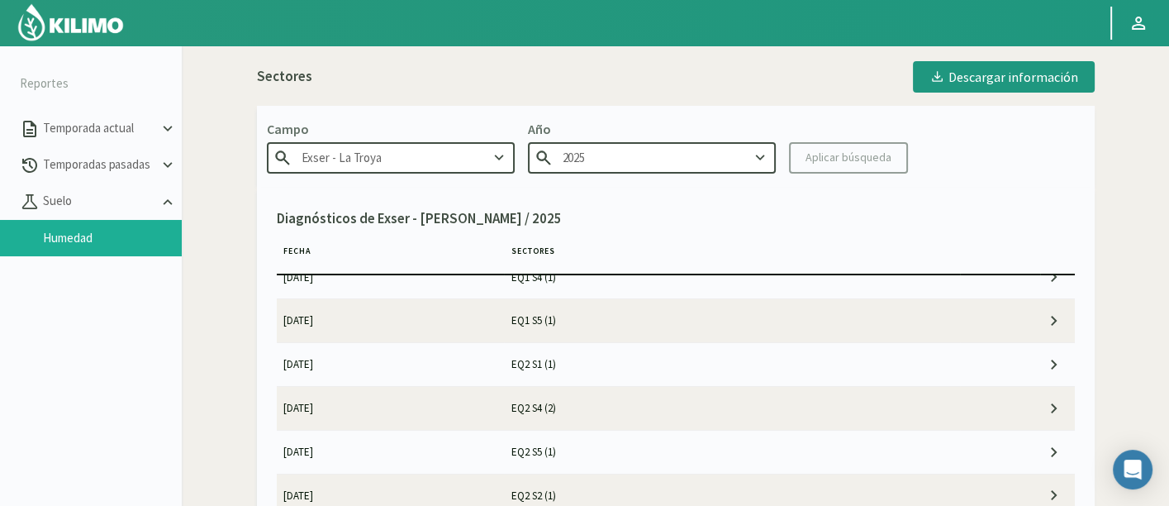
scroll to position [183, 0]
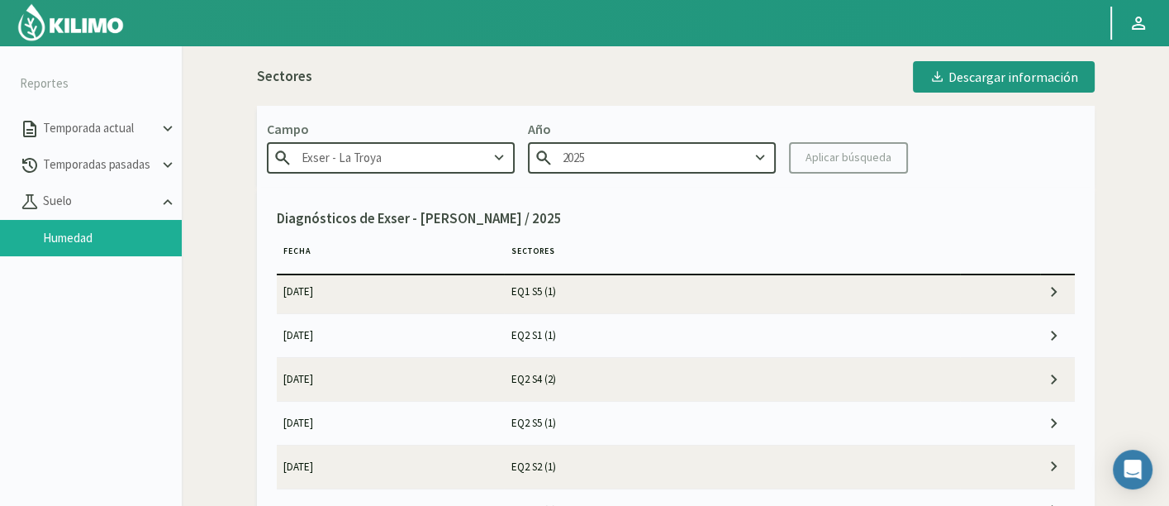
click at [623, 390] on td "EQ2 S4 (2)" at bounding box center [732, 379] width 456 height 43
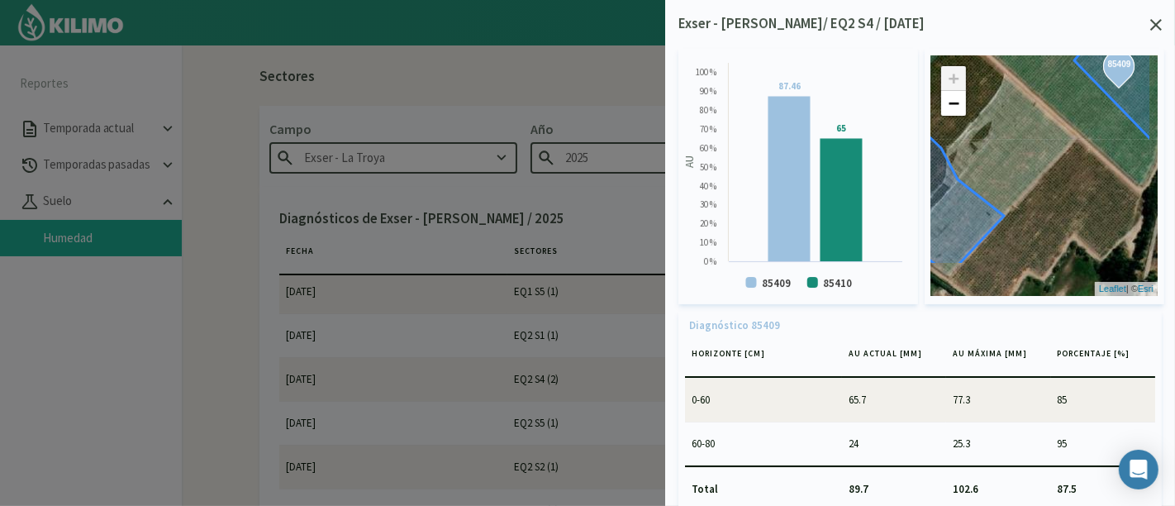
drag, startPoint x: 997, startPoint y: 221, endPoint x: 967, endPoint y: 164, distance: 65.0
click at [967, 164] on div "85409 85410 85409 85410 + − Leaflet | © Esri" at bounding box center [1044, 176] width 226 height 240
click at [1156, 21] on icon at bounding box center [1156, 25] width 12 height 12
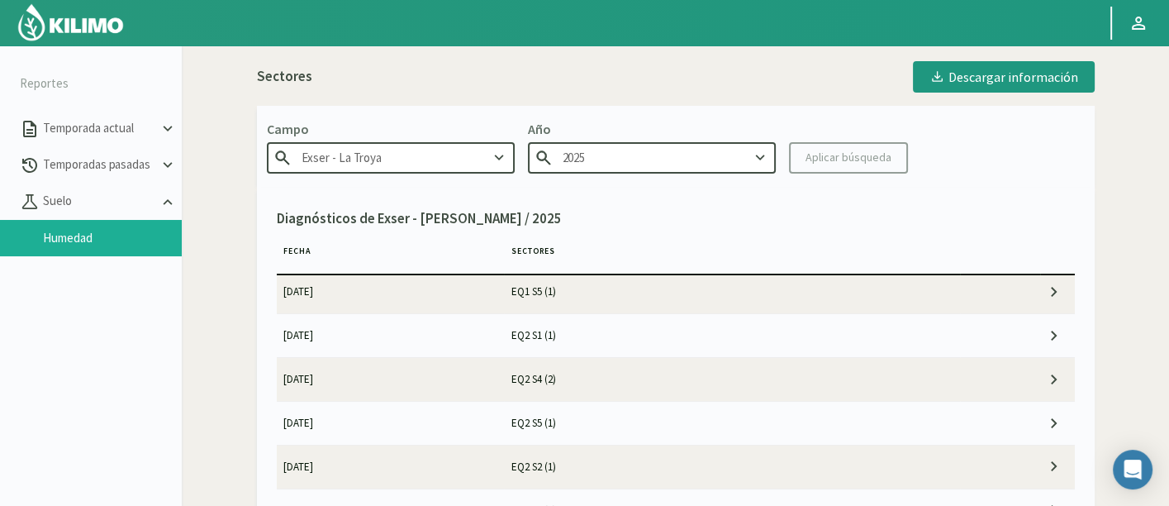
click at [717, 416] on td "EQ2 S5 (1)" at bounding box center [732, 422] width 456 height 43
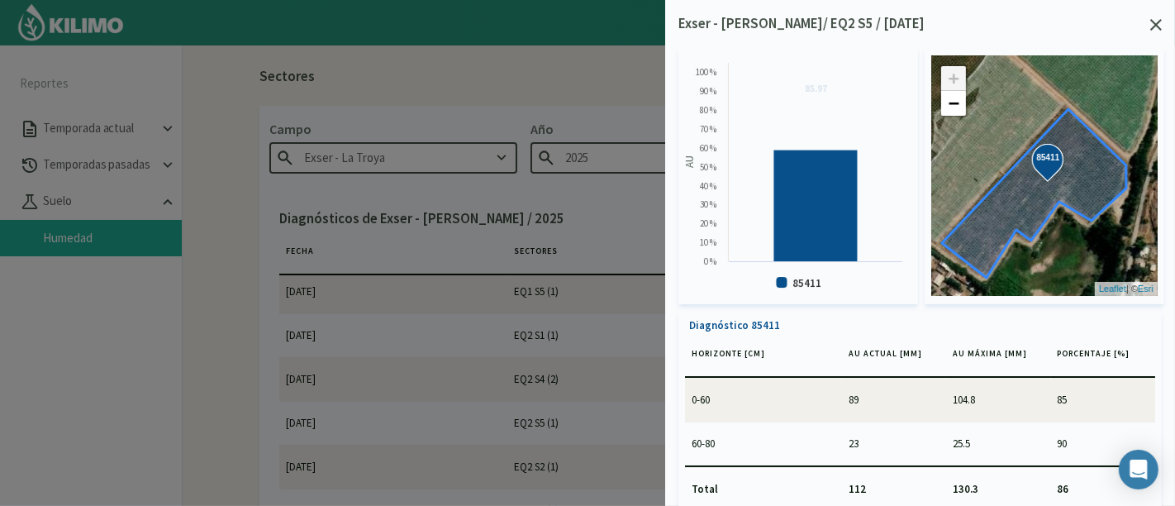
click at [1156, 25] on icon at bounding box center [1156, 25] width 12 height 12
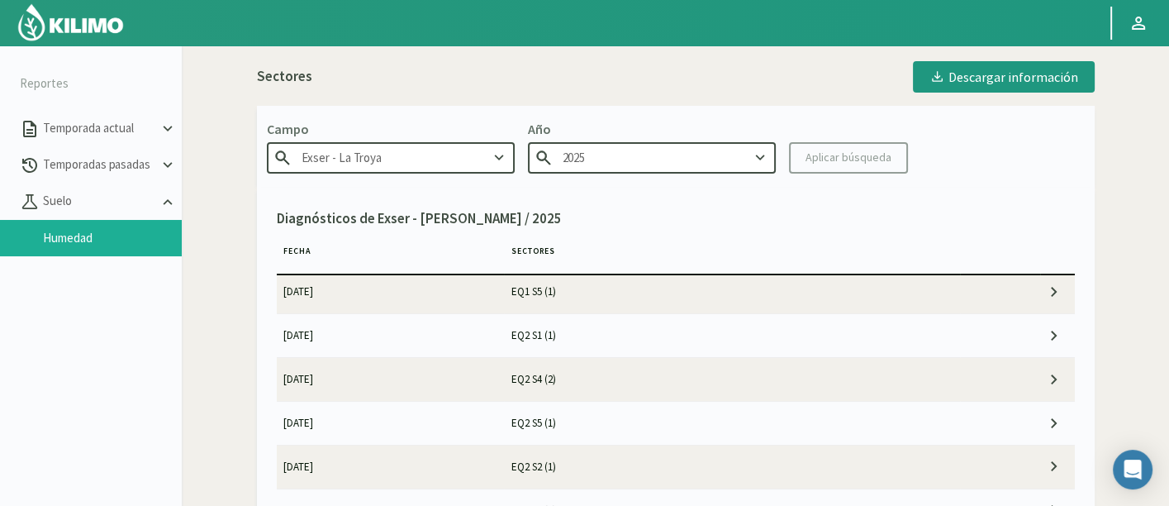
click at [683, 466] on td "EQ2 S2 (1)" at bounding box center [732, 465] width 456 height 43
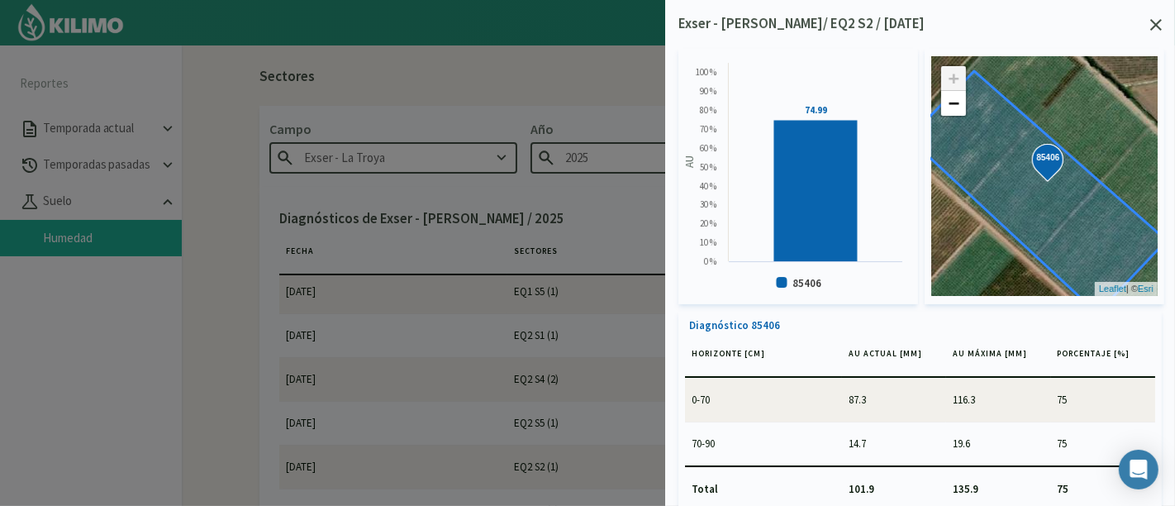
click at [1137, 13] on div "Exser - La Troya/ EQ2 S2 / 23/09/25" at bounding box center [919, 23] width 483 height 21
click at [504, 477] on div at bounding box center [587, 253] width 1175 height 506
click at [1162, 28] on div "Exser - La Troya/ EQ2 S2 / 23/09/25 Created with Highcharts 9.2.2 AU 74.99 ​ 74…" at bounding box center [920, 253] width 510 height 506
click at [1160, 16] on div "Exser - La Troya/ EQ2 S2 / 23/09/25" at bounding box center [919, 23] width 483 height 21
click at [1156, 25] on icon at bounding box center [1156, 25] width 12 height 12
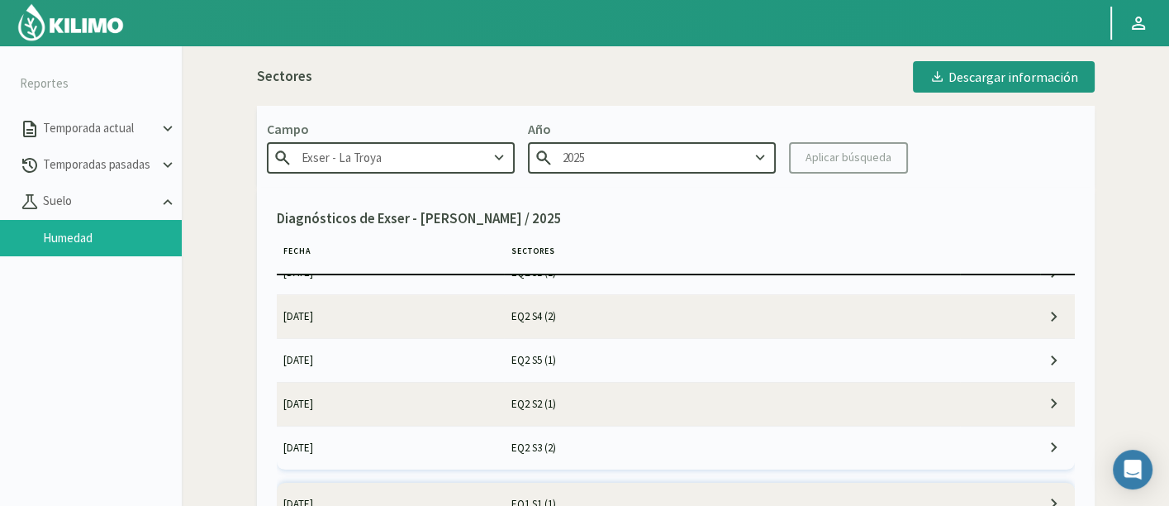
scroll to position [275, 0]
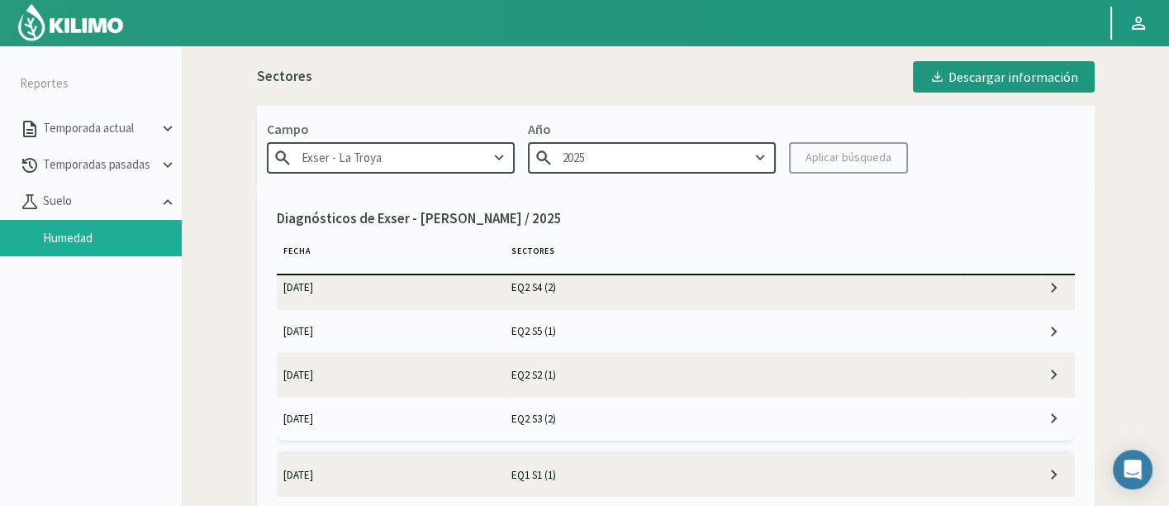
click at [735, 412] on td "EQ2 S3 (2)" at bounding box center [732, 417] width 456 height 43
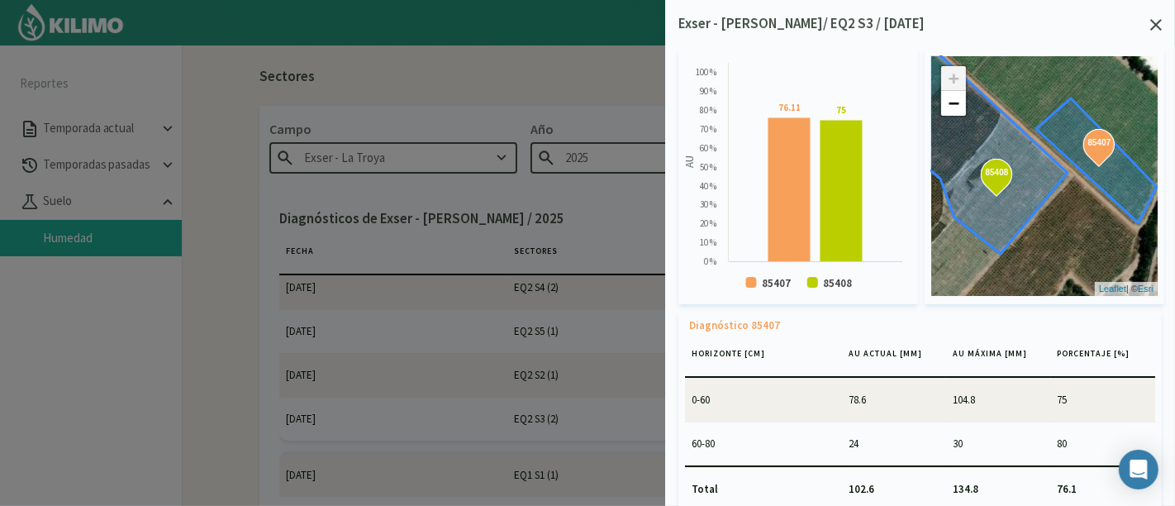
click at [1148, 20] on div "Exser - La Troya/ EQ2 S3 / 23/09/25" at bounding box center [919, 23] width 483 height 21
click at [1151, 22] on icon at bounding box center [1156, 25] width 12 height 12
